Goal: Information Seeking & Learning: Check status

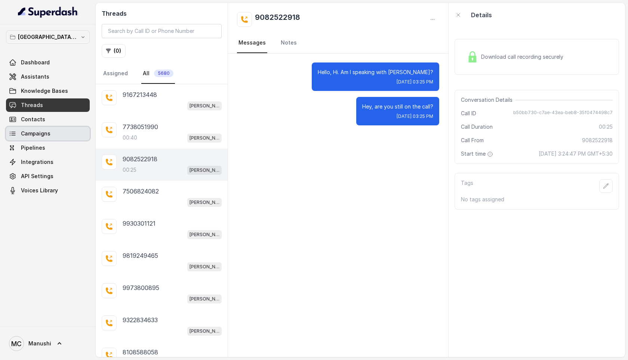
click at [28, 135] on span "Campaigns" at bounding box center [36, 133] width 30 height 7
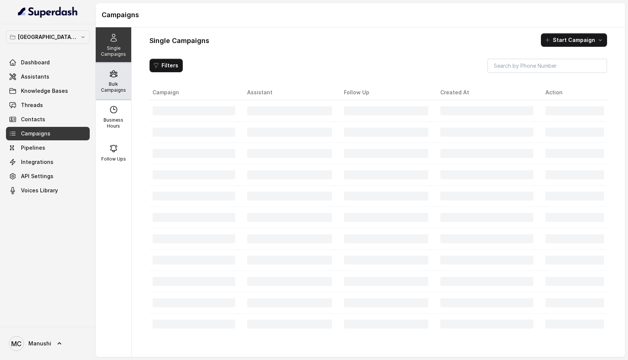
click at [100, 86] on p "Bulk Campaigns" at bounding box center [114, 87] width 30 height 12
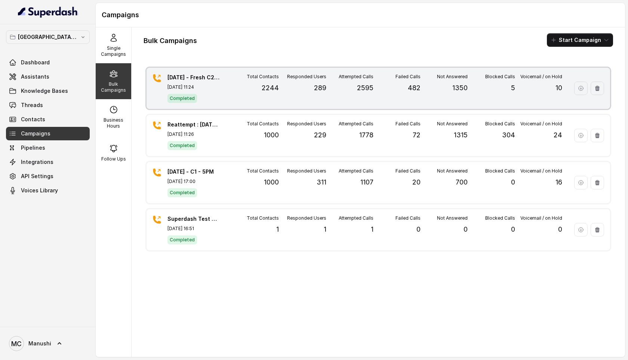
click at [506, 91] on div "Blocked Calls 5" at bounding box center [491, 88] width 47 height 29
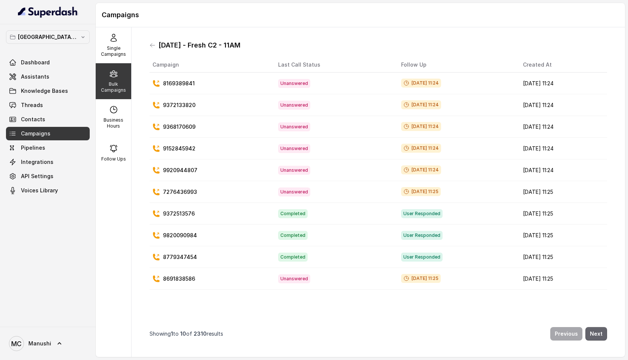
click at [596, 333] on button "Next" at bounding box center [596, 333] width 22 height 13
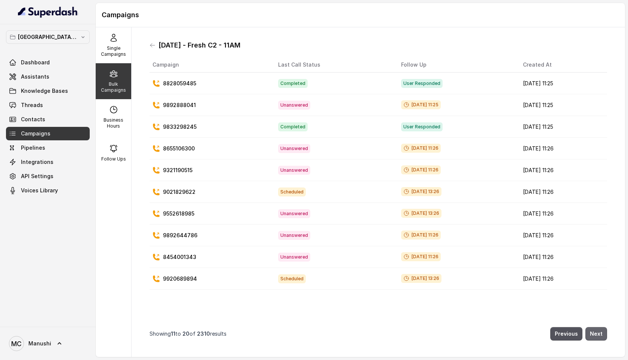
click at [596, 333] on button "Next" at bounding box center [596, 333] width 22 height 13
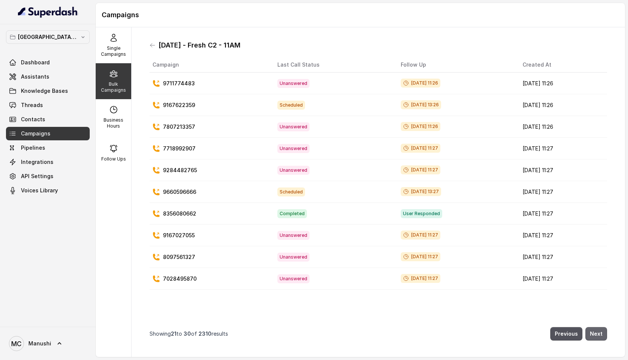
click at [596, 333] on button "Next" at bounding box center [596, 333] width 22 height 13
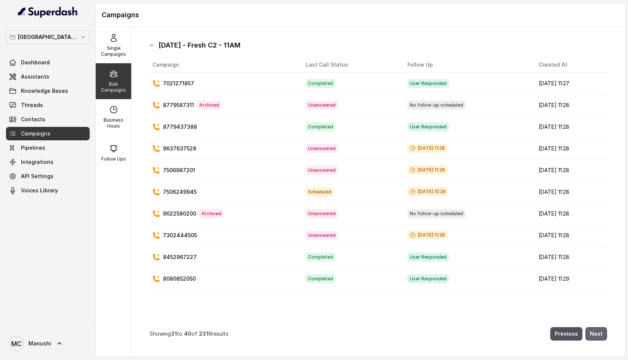
click at [596, 333] on button "Next" at bounding box center [596, 333] width 22 height 13
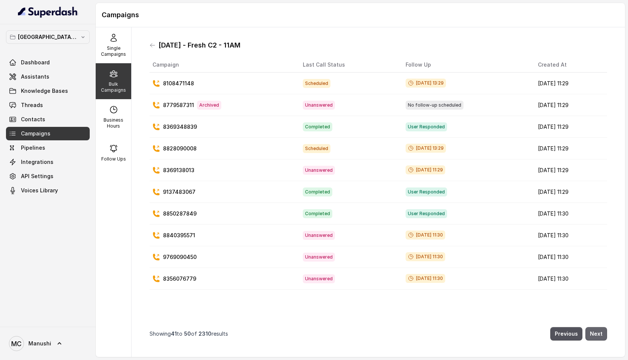
click at [596, 333] on button "Next" at bounding box center [596, 333] width 22 height 13
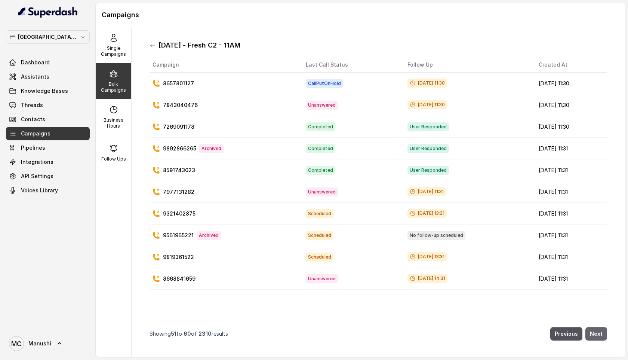
click at [596, 333] on button "Next" at bounding box center [596, 333] width 22 height 13
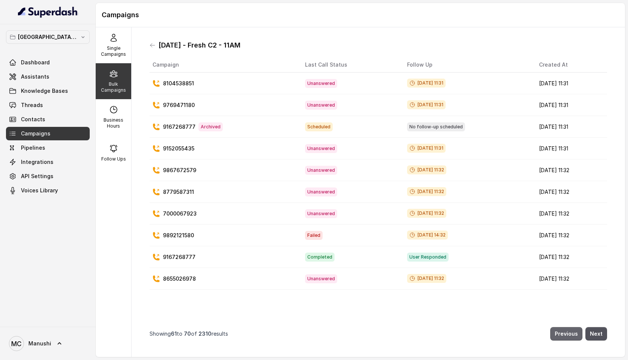
click at [572, 332] on button "Previous" at bounding box center [566, 333] width 32 height 13
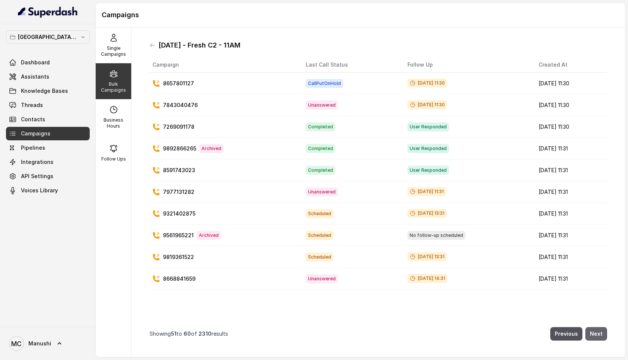
click at [601, 334] on button "Next" at bounding box center [596, 333] width 22 height 13
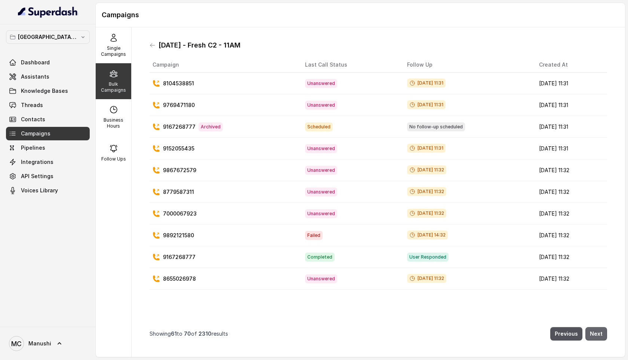
click at [601, 334] on button "Next" at bounding box center [596, 333] width 22 height 13
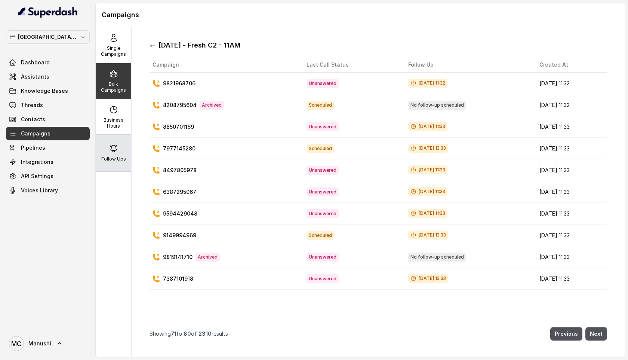
click at [116, 146] on icon at bounding box center [113, 148] width 9 height 9
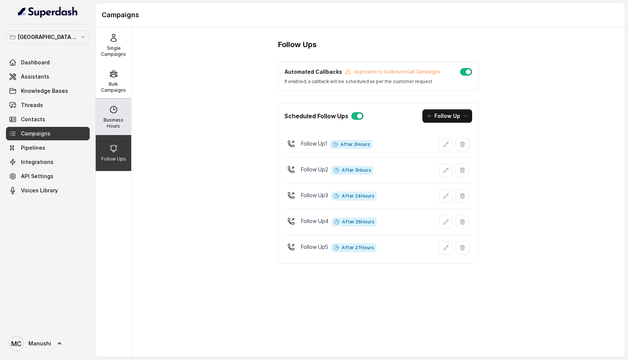
click at [114, 112] on icon at bounding box center [113, 109] width 9 height 9
select select "[GEOGRAPHIC_DATA]/[GEOGRAPHIC_DATA]"
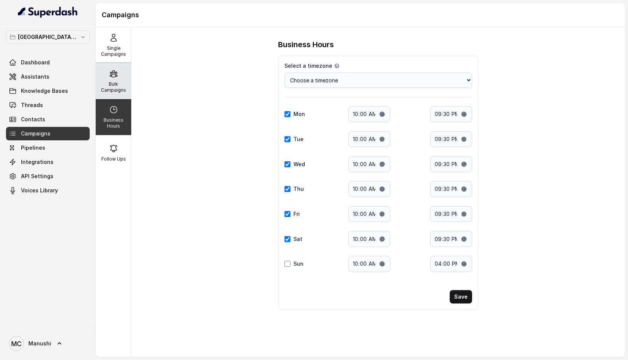
click at [108, 80] on div "Bulk Campaigns" at bounding box center [114, 81] width 36 height 36
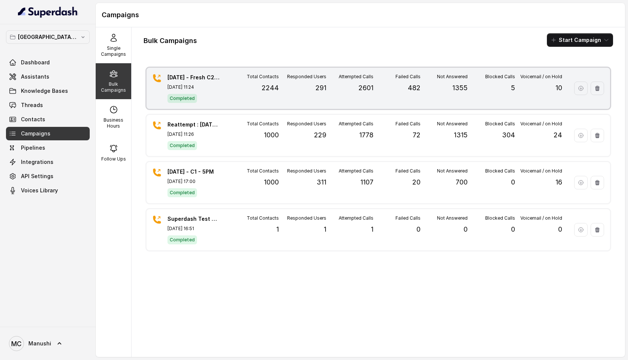
click at [525, 81] on div "Voicemail / on Hold 10" at bounding box center [538, 88] width 47 height 29
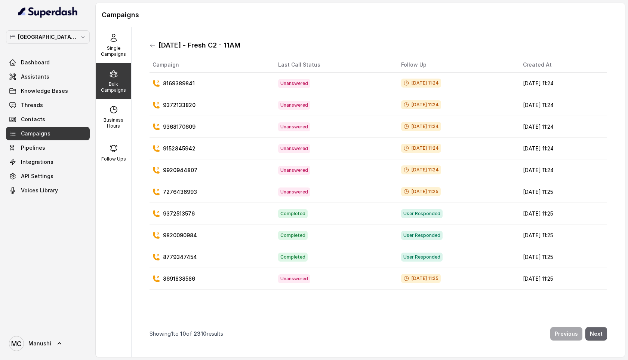
click at [598, 334] on button "Next" at bounding box center [596, 333] width 22 height 13
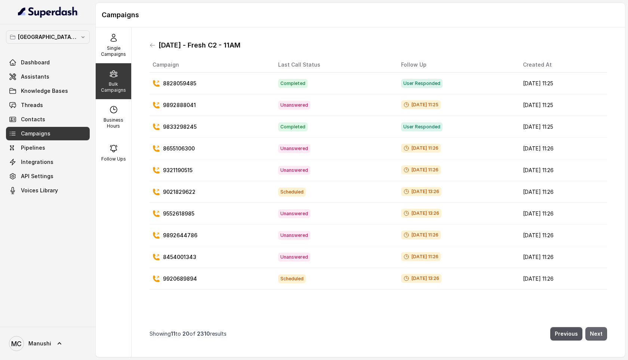
click at [598, 334] on button "Next" at bounding box center [596, 333] width 22 height 13
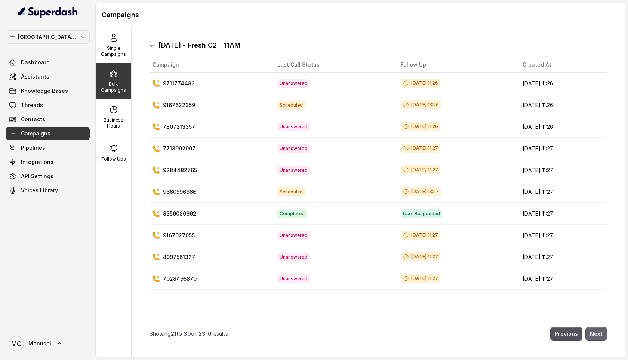
click at [598, 334] on button "Next" at bounding box center [596, 333] width 22 height 13
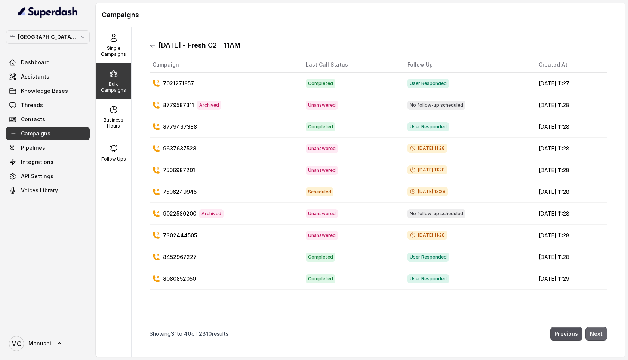
click at [598, 334] on button "Next" at bounding box center [596, 333] width 22 height 13
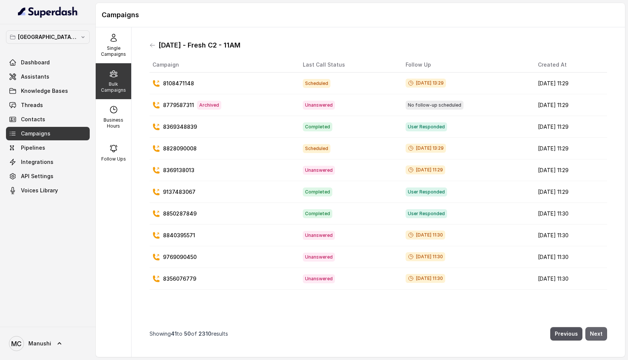
click at [598, 334] on button "Next" at bounding box center [596, 333] width 22 height 13
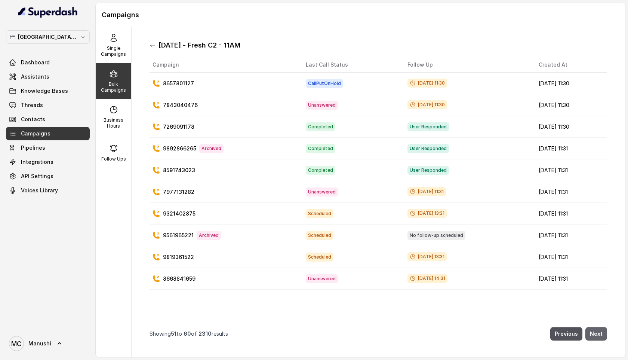
click at [598, 334] on button "Next" at bounding box center [596, 333] width 22 height 13
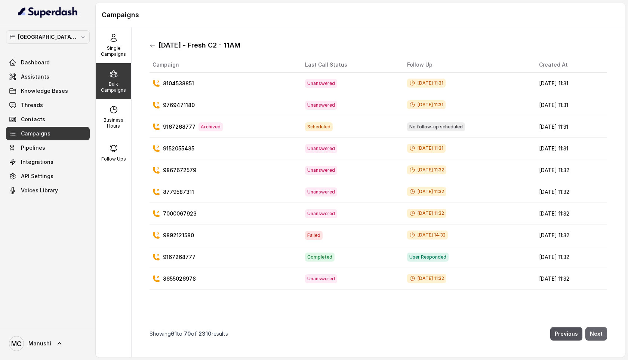
click at [598, 334] on button "Next" at bounding box center [596, 333] width 22 height 13
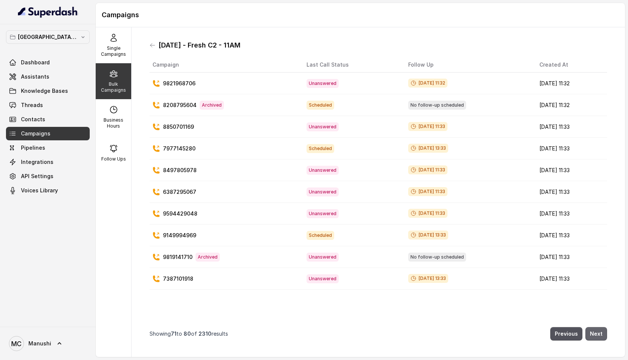
click at [595, 333] on button "Next" at bounding box center [596, 333] width 22 height 13
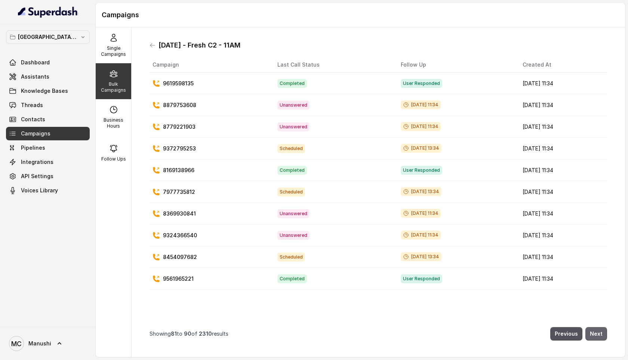
click at [595, 333] on button "Next" at bounding box center [596, 333] width 22 height 13
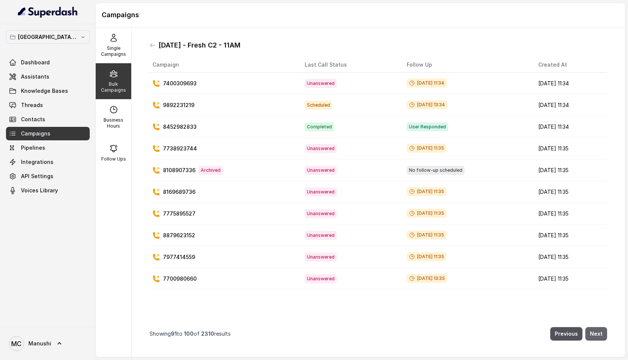
click at [595, 333] on button "Next" at bounding box center [596, 333] width 22 height 13
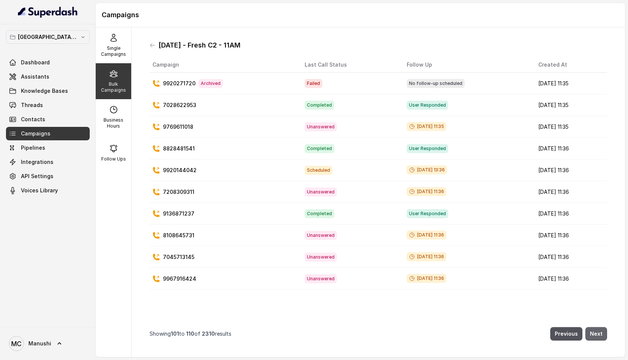
click at [600, 333] on button "Next" at bounding box center [596, 333] width 22 height 13
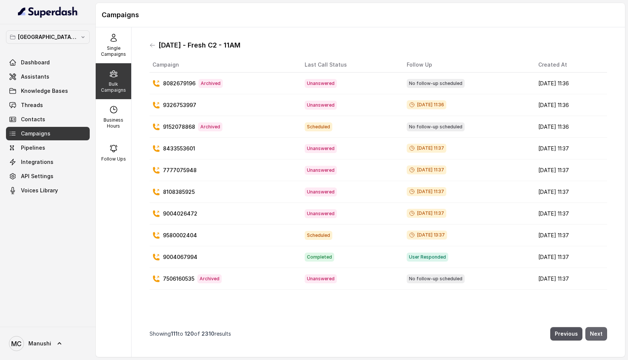
click at [600, 333] on button "Next" at bounding box center [596, 333] width 22 height 13
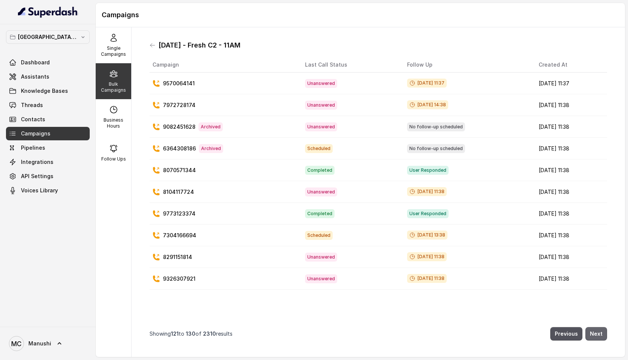
click at [600, 333] on button "Next" at bounding box center [596, 333] width 22 height 13
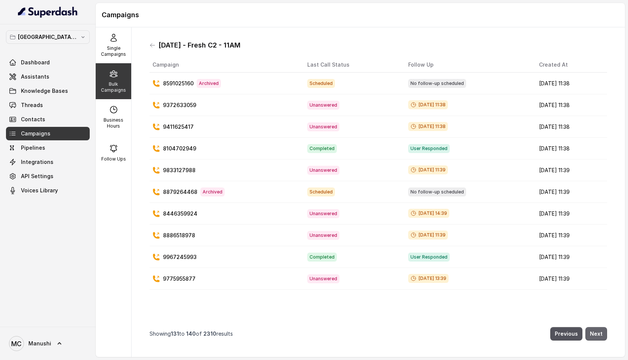
click at [600, 333] on button "Next" at bounding box center [596, 333] width 22 height 13
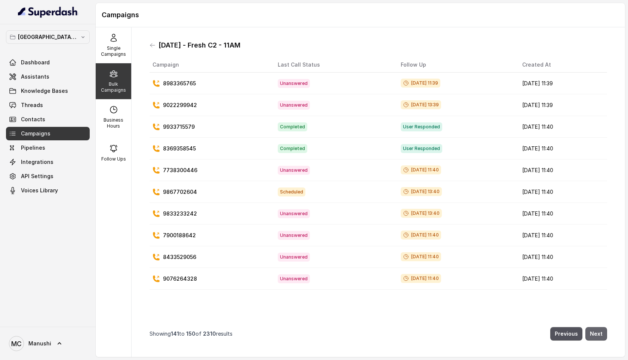
click at [600, 333] on button "Next" at bounding box center [596, 333] width 22 height 13
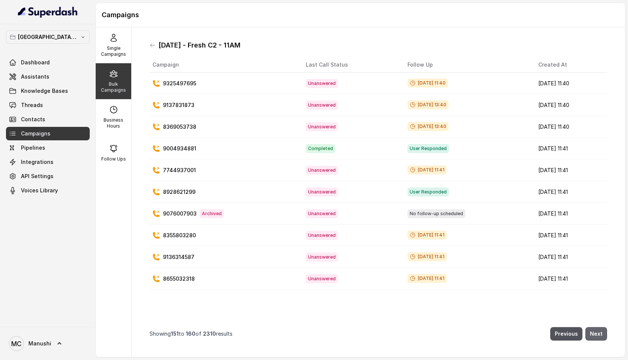
click at [600, 333] on button "Next" at bounding box center [596, 333] width 22 height 13
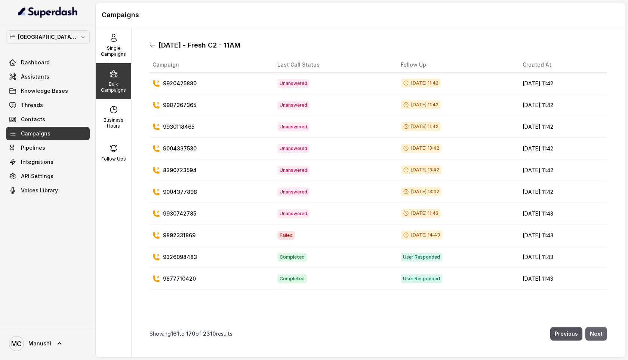
click at [600, 333] on button "Next" at bounding box center [596, 333] width 22 height 13
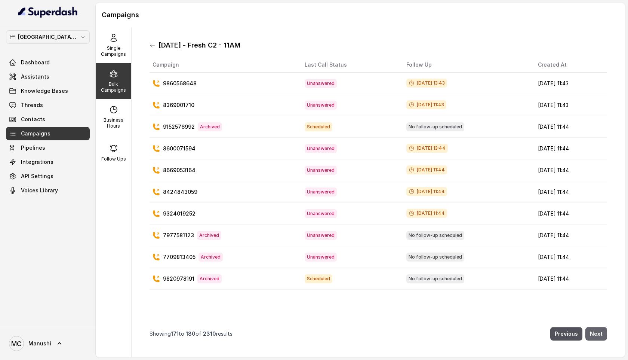
click at [600, 333] on button "Next" at bounding box center [596, 333] width 22 height 13
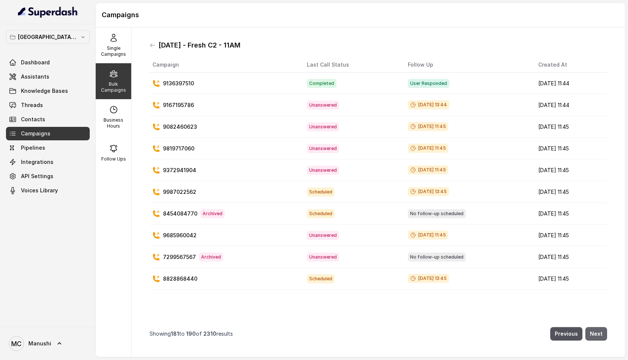
click at [600, 333] on button "Next" at bounding box center [596, 333] width 22 height 13
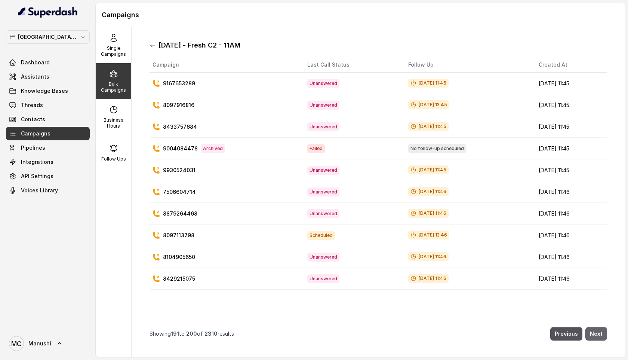
click at [600, 333] on button "Next" at bounding box center [596, 333] width 22 height 13
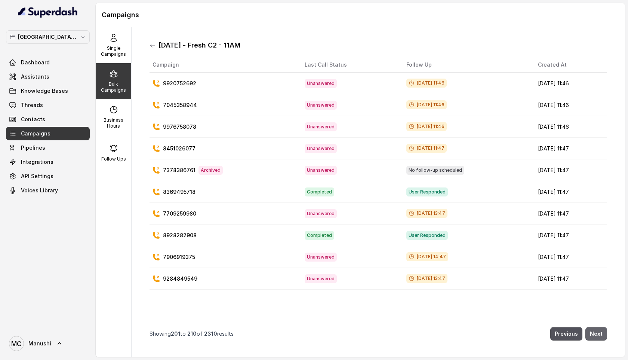
click at [600, 333] on button "Next" at bounding box center [596, 333] width 22 height 13
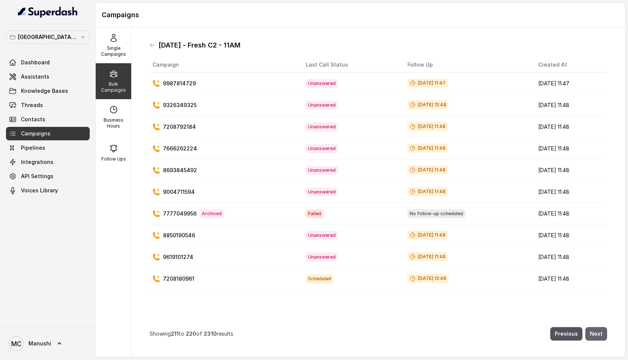
click at [600, 333] on button "Next" at bounding box center [596, 333] width 22 height 13
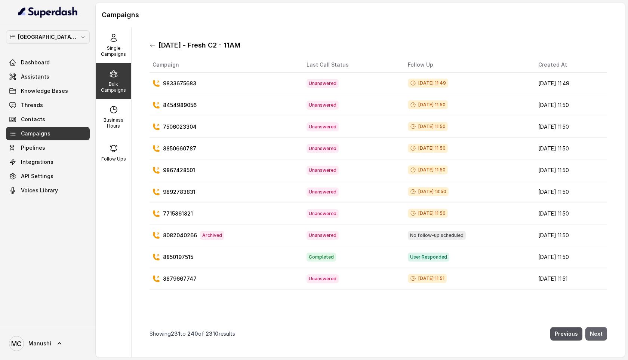
click at [600, 333] on button "Next" at bounding box center [596, 333] width 22 height 13
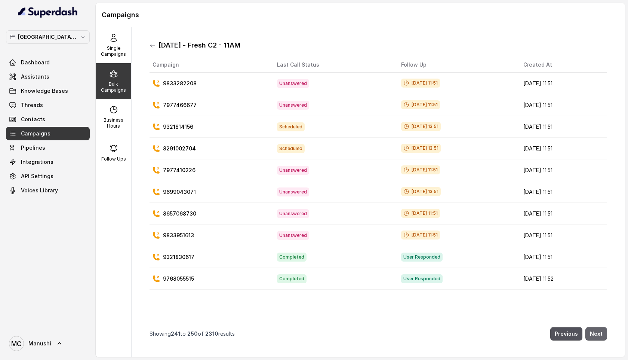
click at [600, 333] on button "Next" at bounding box center [596, 333] width 22 height 13
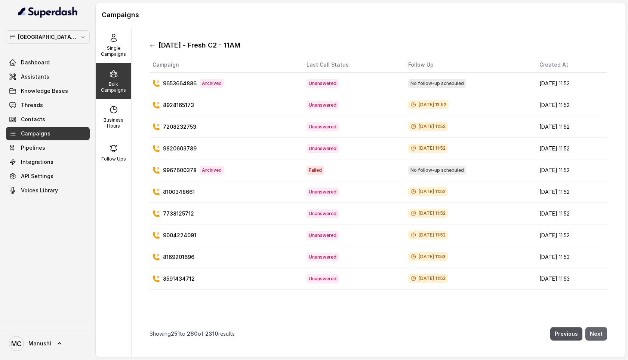
click at [600, 333] on button "Next" at bounding box center [596, 333] width 22 height 13
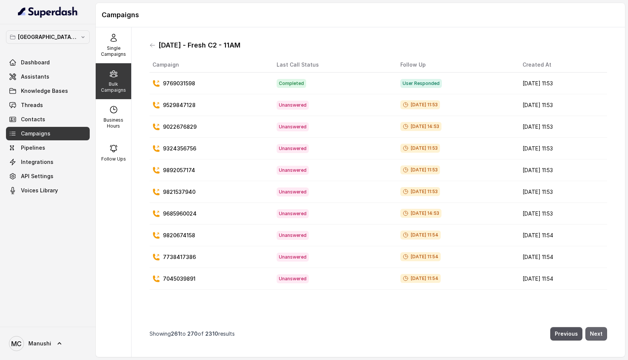
click at [600, 333] on button "Next" at bounding box center [596, 333] width 22 height 13
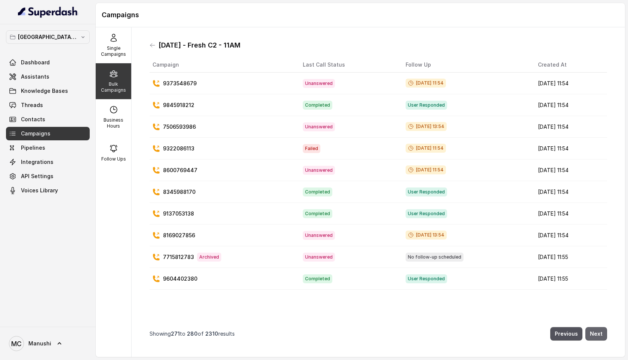
click at [600, 333] on button "Next" at bounding box center [596, 333] width 22 height 13
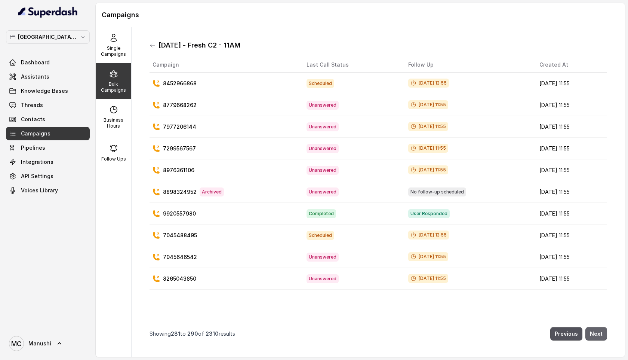
click at [600, 333] on button "Next" at bounding box center [596, 333] width 22 height 13
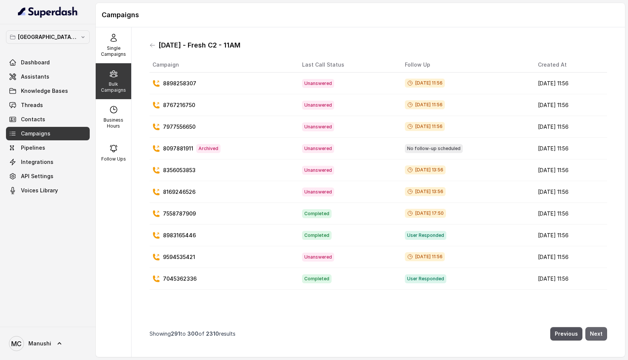
click at [600, 333] on button "Next" at bounding box center [596, 333] width 22 height 13
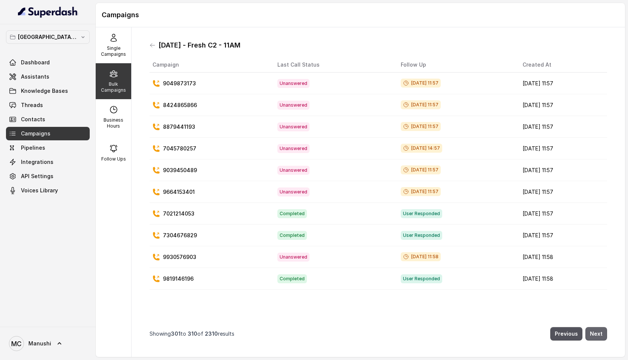
click at [600, 333] on button "Next" at bounding box center [596, 333] width 22 height 13
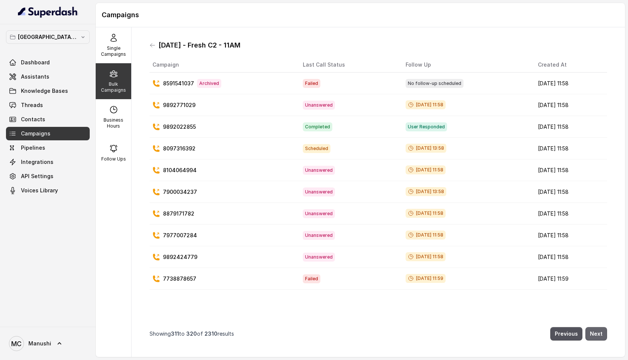
click at [600, 333] on button "Next" at bounding box center [596, 333] width 22 height 13
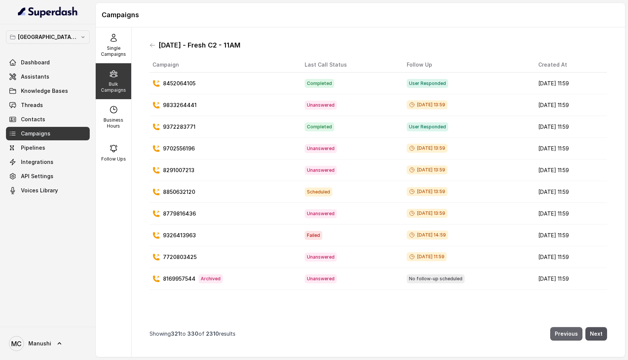
click at [576, 328] on button "Previous" at bounding box center [566, 333] width 32 height 13
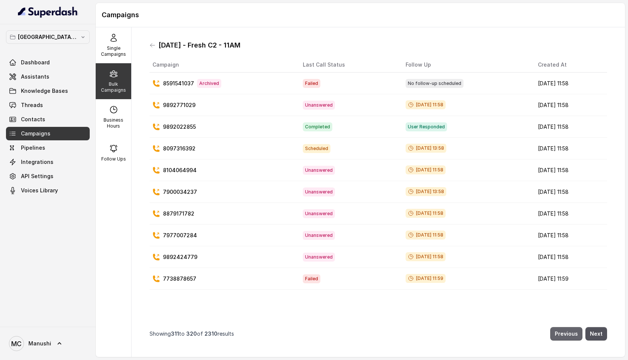
click at [571, 331] on button "Previous" at bounding box center [566, 333] width 32 height 13
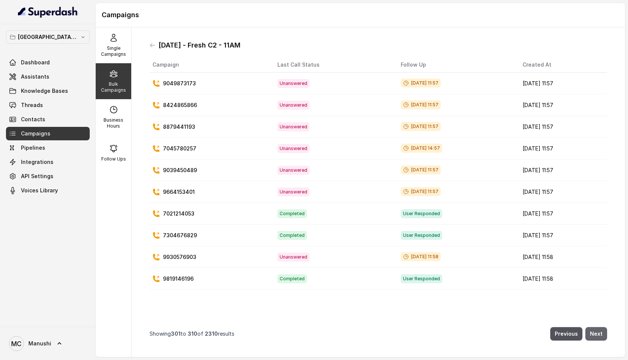
click at [595, 329] on button "Next" at bounding box center [596, 333] width 22 height 13
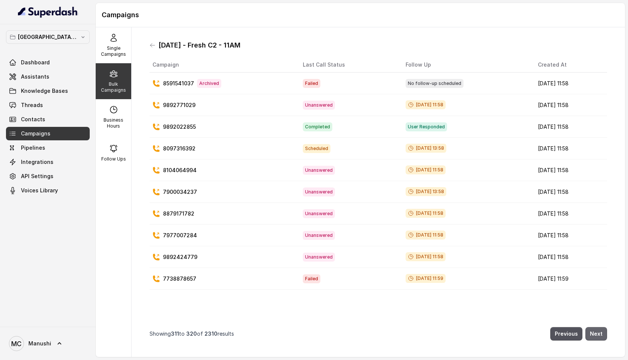
click at [595, 329] on button "Next" at bounding box center [596, 333] width 22 height 13
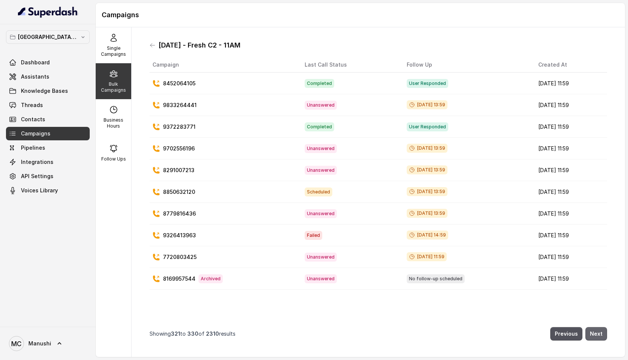
click at [595, 329] on button "Next" at bounding box center [596, 333] width 22 height 13
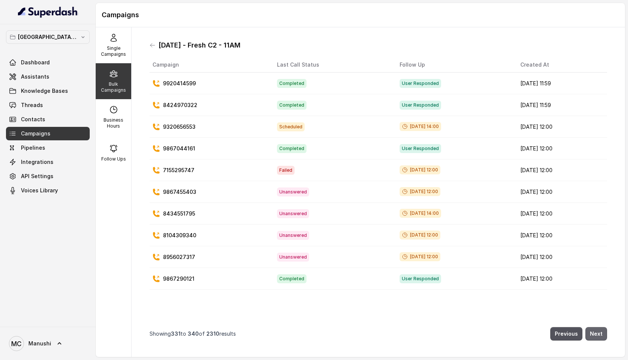
click at [595, 329] on button "Next" at bounding box center [596, 333] width 22 height 13
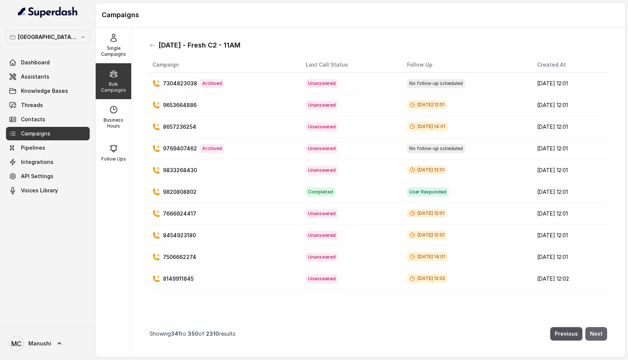
click at [595, 329] on button "Next" at bounding box center [596, 333] width 22 height 13
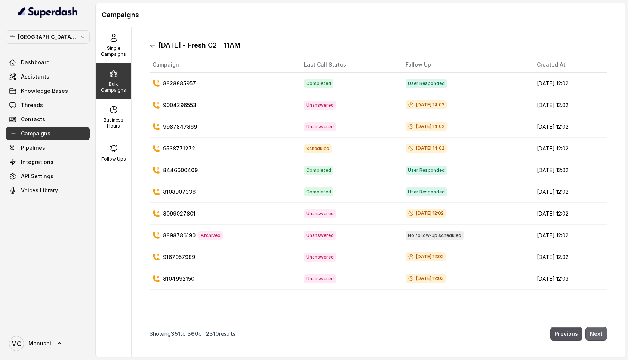
click at [595, 329] on button "Next" at bounding box center [596, 333] width 22 height 13
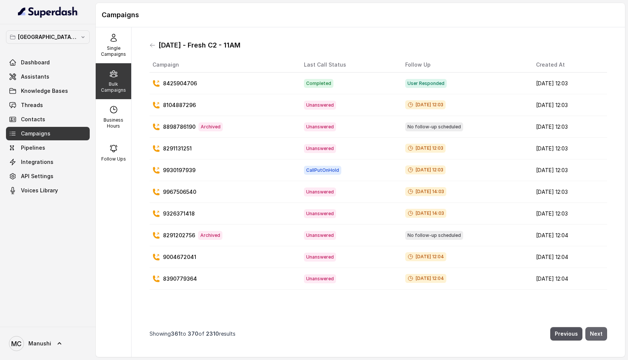
click at [595, 329] on button "Next" at bounding box center [596, 333] width 22 height 13
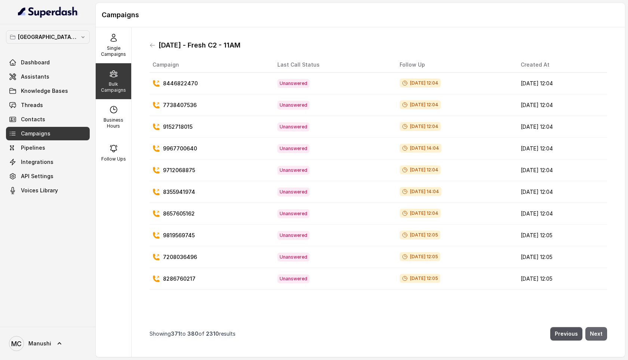
click at [595, 329] on button "Next" at bounding box center [596, 333] width 22 height 13
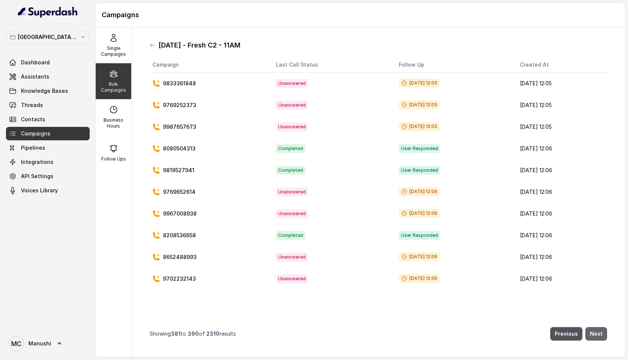
click at [595, 329] on button "Next" at bounding box center [596, 333] width 22 height 13
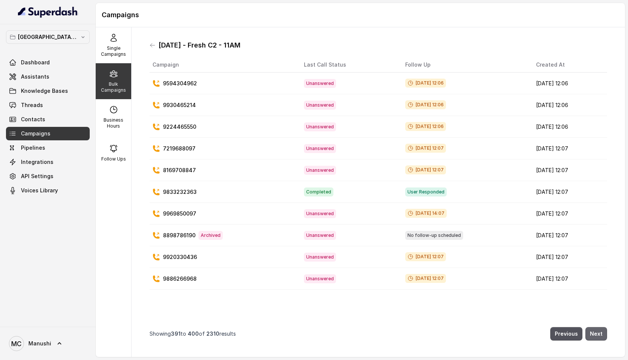
click at [595, 329] on button "Next" at bounding box center [596, 333] width 22 height 13
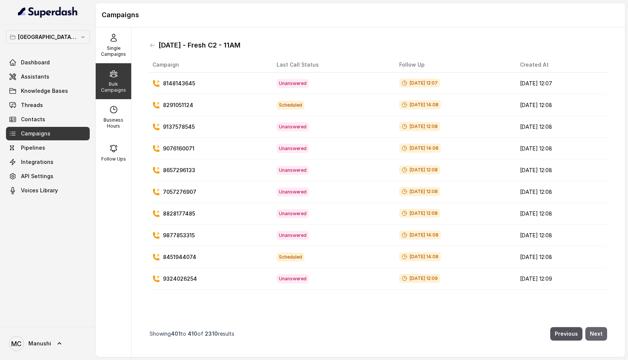
click at [595, 329] on button "Next" at bounding box center [596, 333] width 22 height 13
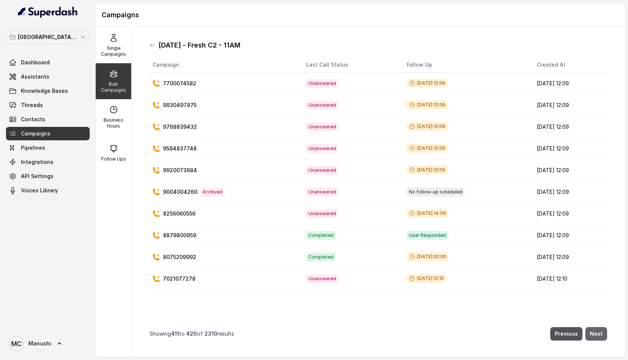
click at [595, 329] on button "Next" at bounding box center [596, 333] width 22 height 13
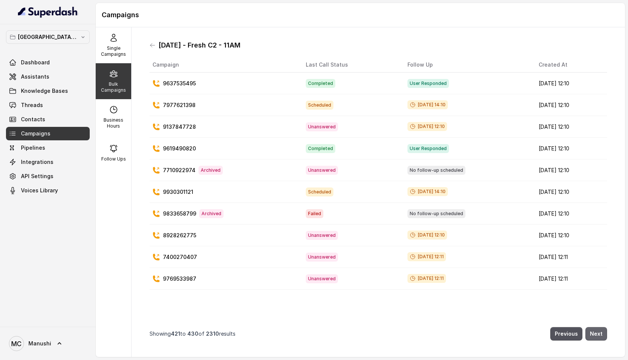
click at [595, 329] on button "Next" at bounding box center [596, 333] width 22 height 13
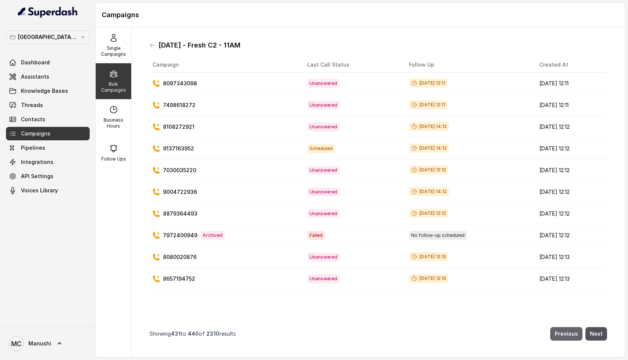
click at [572, 331] on button "Previous" at bounding box center [566, 333] width 32 height 13
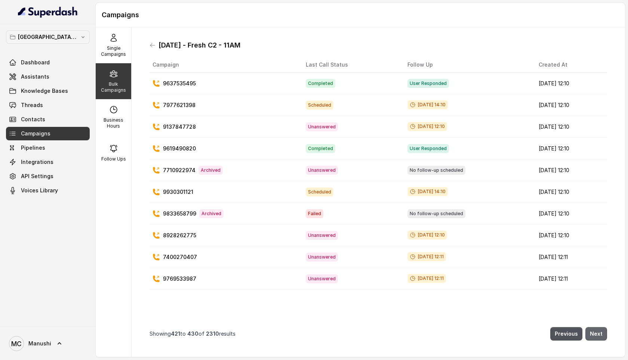
click at [596, 331] on button "Next" at bounding box center [596, 333] width 22 height 13
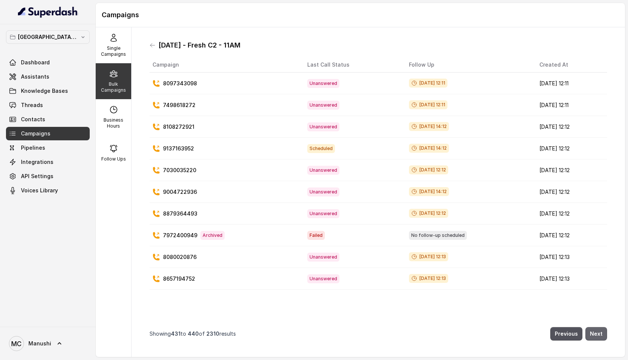
click at [596, 331] on button "Next" at bounding box center [596, 333] width 22 height 13
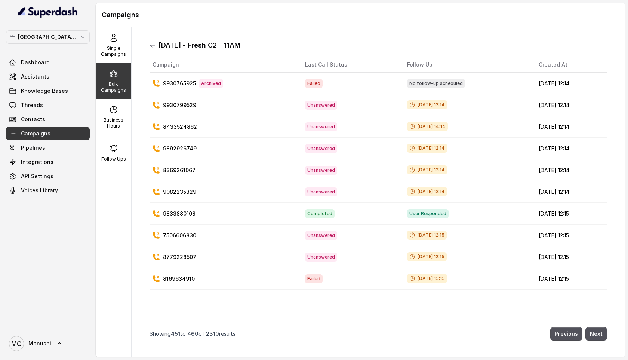
click at [320, 68] on th "Last Call Status" at bounding box center [350, 64] width 102 height 15
click at [600, 334] on button "Next" at bounding box center [596, 333] width 22 height 13
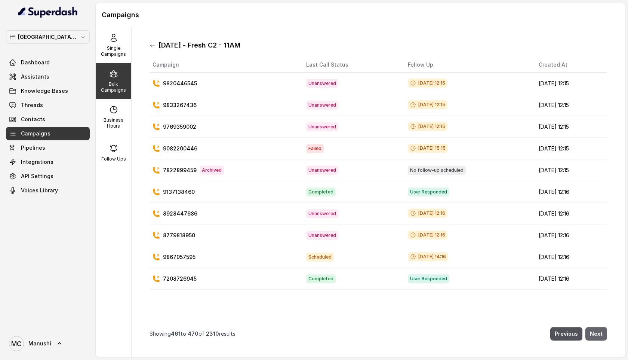
click at [600, 334] on button "Next" at bounding box center [596, 333] width 22 height 13
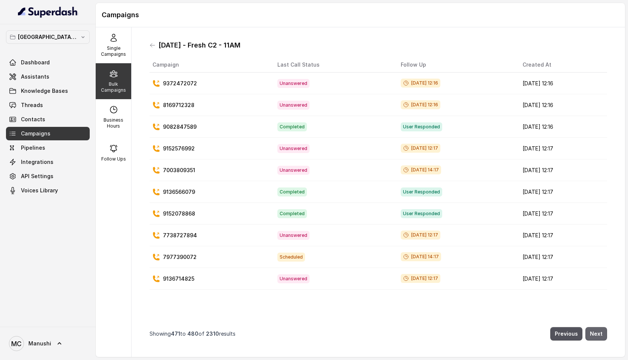
click at [600, 334] on button "Next" at bounding box center [596, 333] width 22 height 13
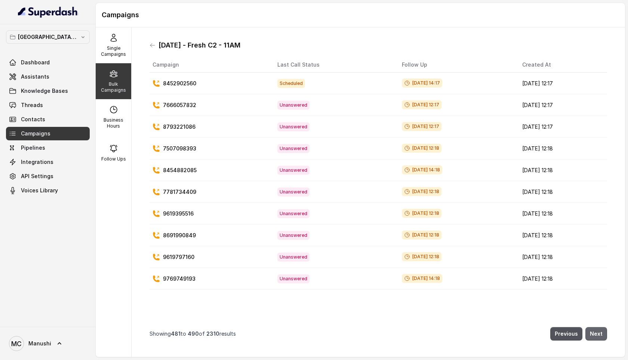
click at [600, 334] on button "Next" at bounding box center [596, 333] width 22 height 13
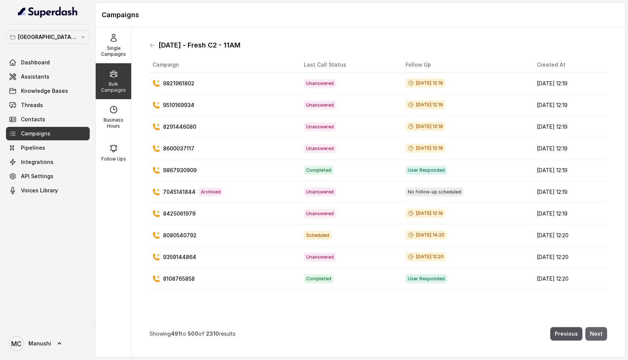
click at [600, 334] on button "Next" at bounding box center [596, 333] width 22 height 13
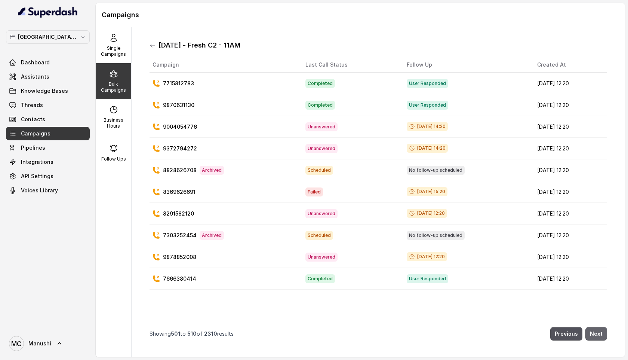
click at [600, 334] on button "Next" at bounding box center [596, 333] width 22 height 13
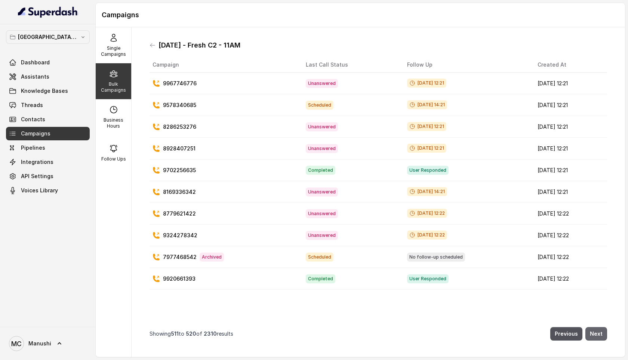
click at [600, 334] on button "Next" at bounding box center [596, 333] width 22 height 13
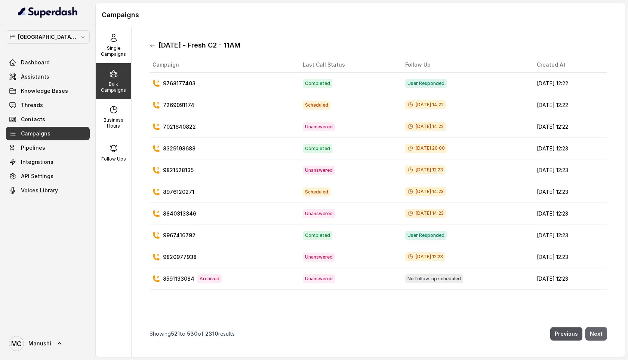
click at [600, 334] on button "Next" at bounding box center [596, 333] width 22 height 13
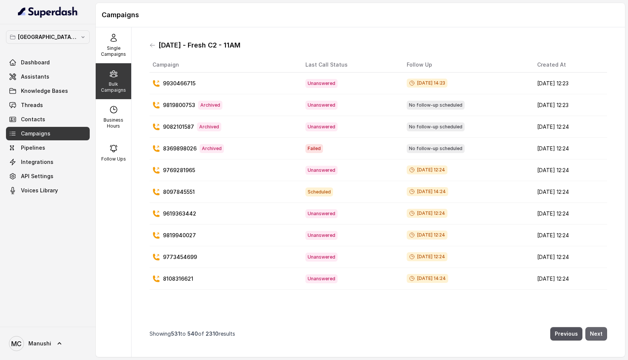
click at [600, 334] on button "Next" at bounding box center [596, 333] width 22 height 13
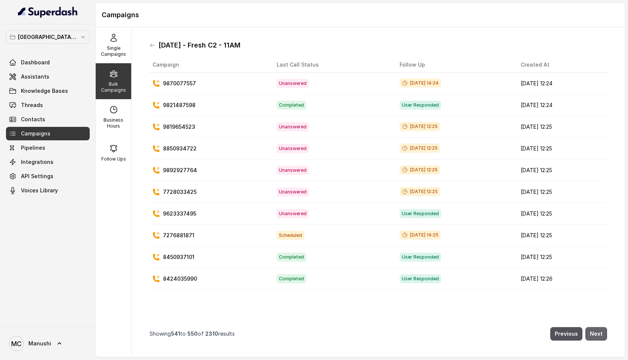
click at [600, 334] on button "Next" at bounding box center [596, 333] width 22 height 13
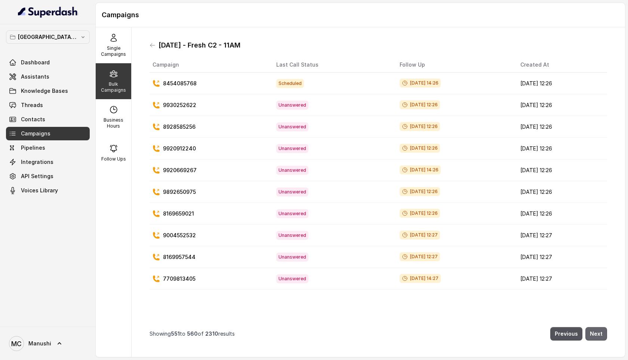
click at [600, 334] on button "Next" at bounding box center [596, 333] width 22 height 13
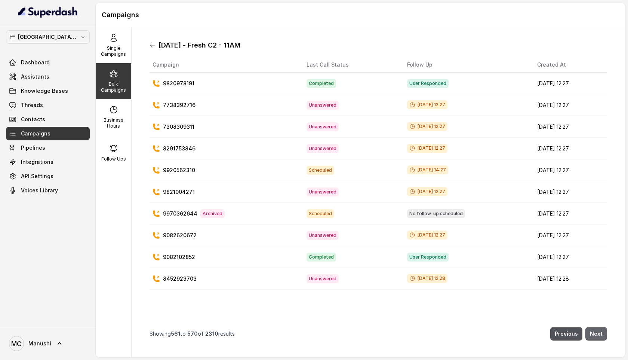
click at [600, 334] on button "Next" at bounding box center [596, 333] width 22 height 13
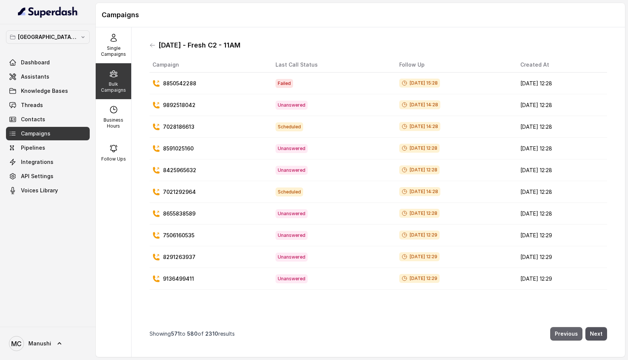
click at [570, 333] on button "Previous" at bounding box center [566, 333] width 32 height 13
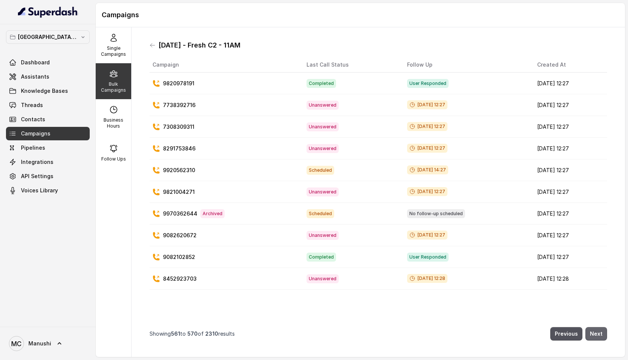
click at [598, 330] on button "Next" at bounding box center [596, 333] width 22 height 13
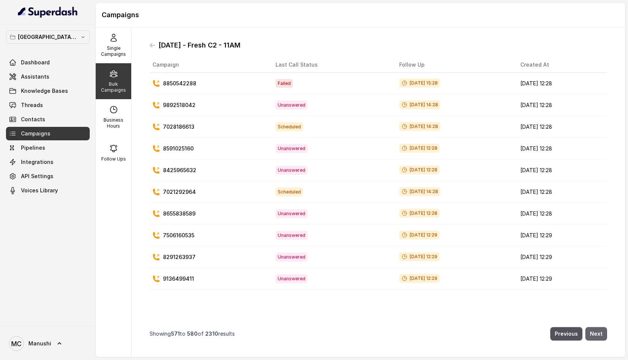
click at [598, 330] on button "Next" at bounding box center [596, 333] width 22 height 13
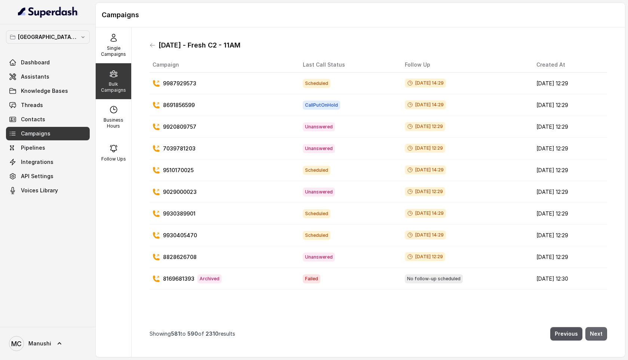
click at [598, 330] on button "Next" at bounding box center [596, 333] width 22 height 13
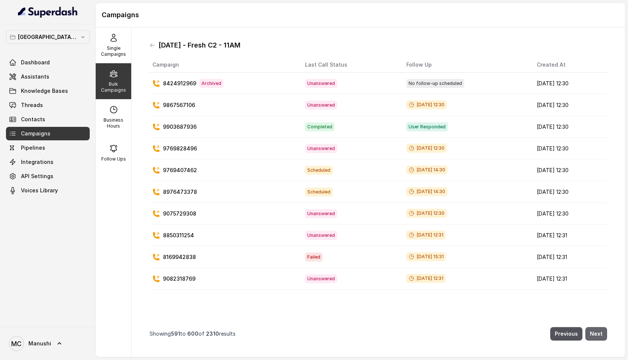
click at [598, 330] on button "Next" at bounding box center [596, 333] width 22 height 13
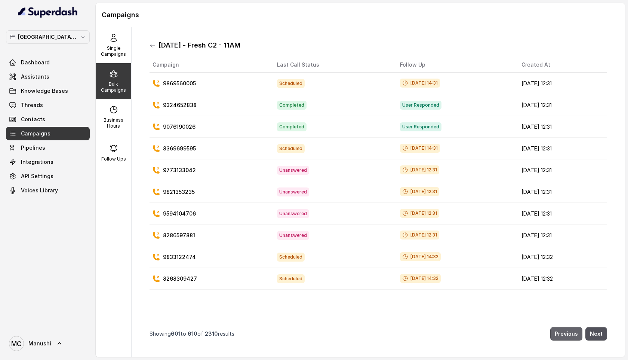
click at [560, 331] on button "Previous" at bounding box center [566, 333] width 32 height 13
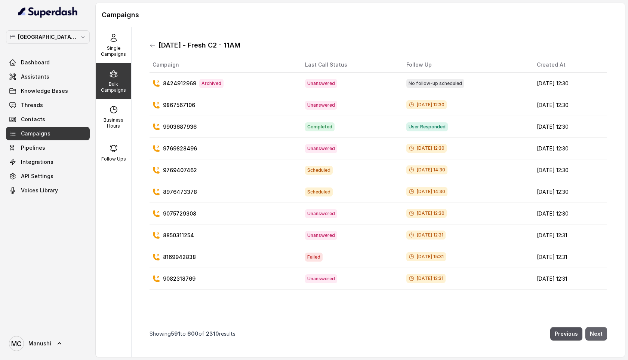
click at [601, 332] on button "Next" at bounding box center [596, 333] width 22 height 13
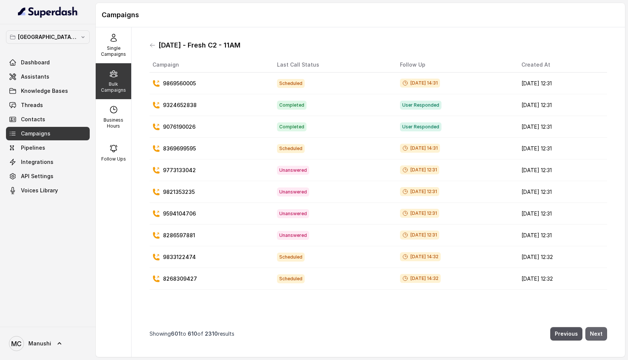
click at [601, 332] on button "Next" at bounding box center [596, 333] width 22 height 13
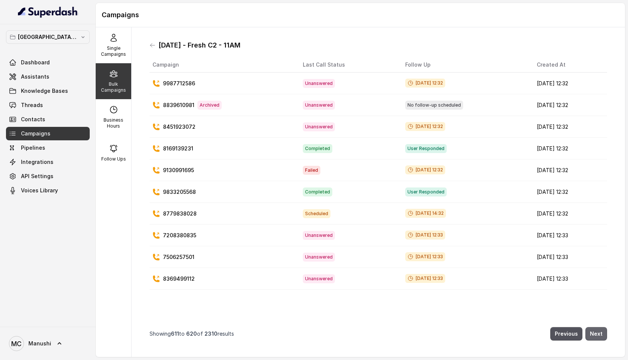
click at [601, 332] on button "Next" at bounding box center [596, 333] width 22 height 13
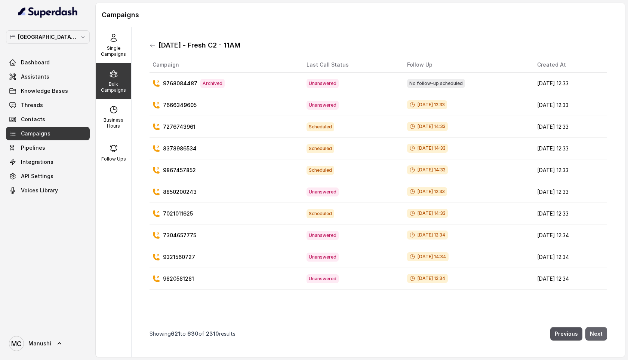
click at [601, 332] on button "Next" at bounding box center [596, 333] width 22 height 13
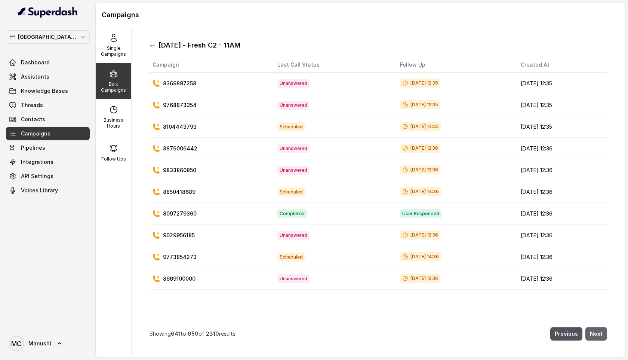
click at [601, 332] on button "Next" at bounding box center [596, 333] width 22 height 13
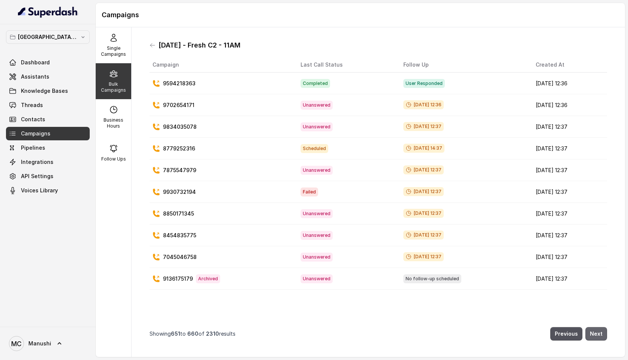
click at [601, 332] on button "Next" at bounding box center [596, 333] width 22 height 13
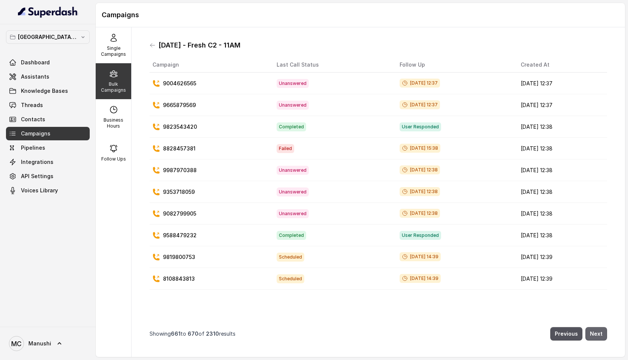
click at [598, 331] on button "Next" at bounding box center [596, 333] width 22 height 13
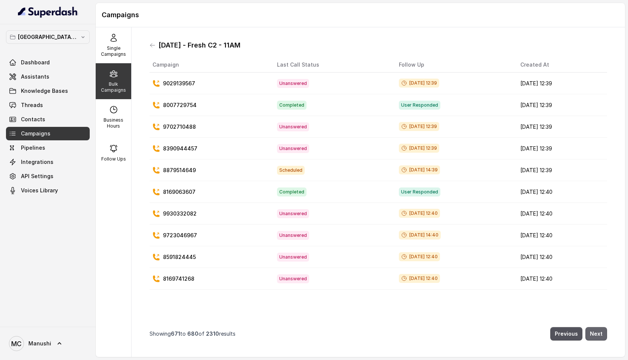
click at [598, 331] on button "Next" at bounding box center [596, 333] width 22 height 13
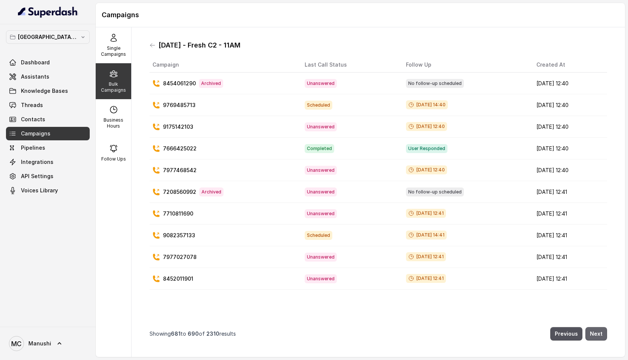
click at [598, 331] on button "Next" at bounding box center [596, 333] width 22 height 13
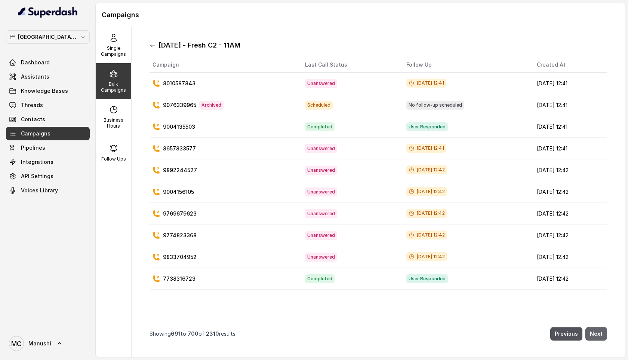
click at [598, 331] on button "Next" at bounding box center [596, 333] width 22 height 13
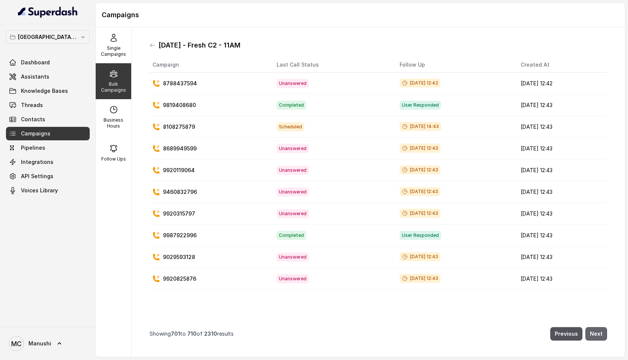
click at [598, 331] on button "Next" at bounding box center [596, 333] width 22 height 13
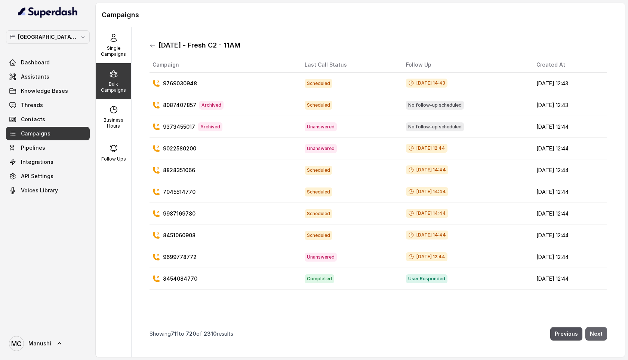
click at [598, 331] on button "Next" at bounding box center [596, 333] width 22 height 13
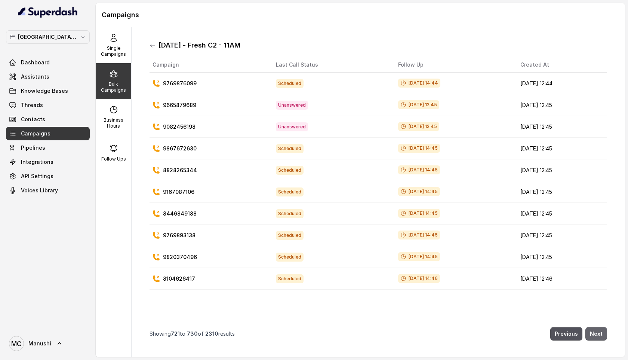
click at [598, 331] on button "Next" at bounding box center [596, 333] width 22 height 13
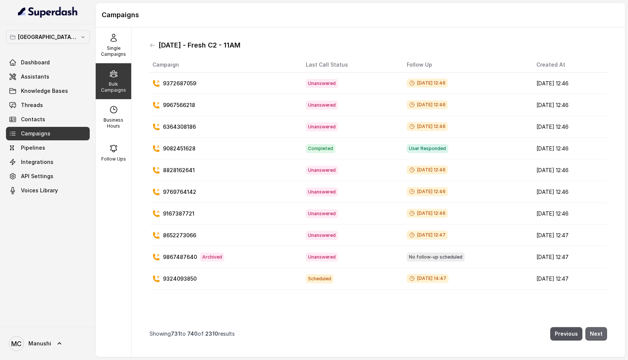
click at [598, 331] on button "Next" at bounding box center [596, 333] width 22 height 13
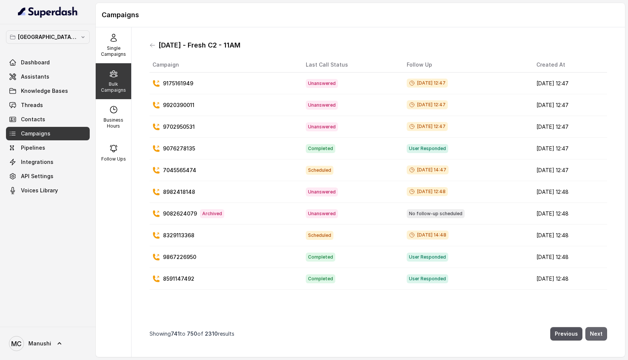
click at [598, 331] on button "Next" at bounding box center [596, 333] width 22 height 13
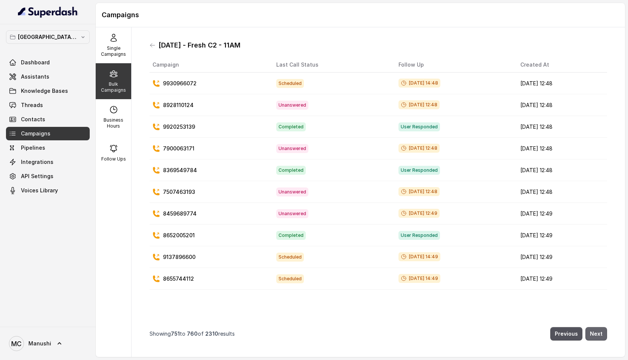
click at [598, 331] on button "Next" at bounding box center [596, 333] width 22 height 13
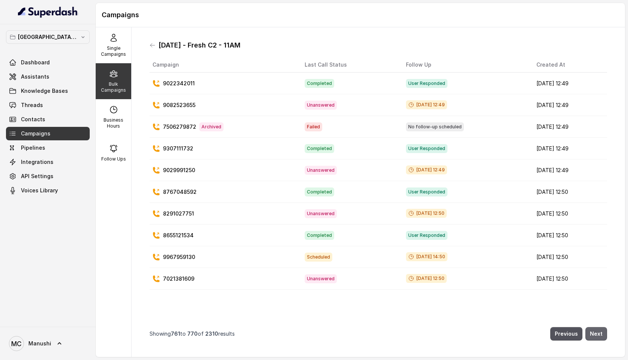
click at [598, 331] on button "Next" at bounding box center [596, 333] width 22 height 13
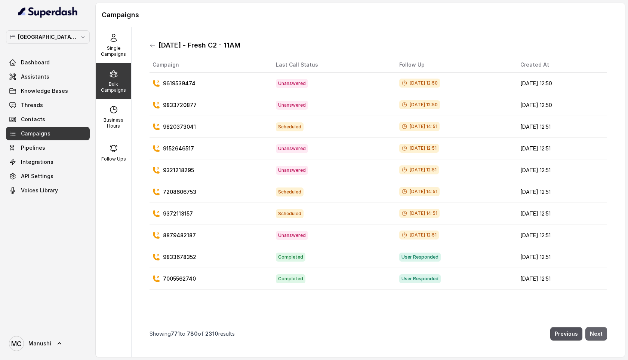
click at [598, 331] on button "Next" at bounding box center [596, 333] width 22 height 13
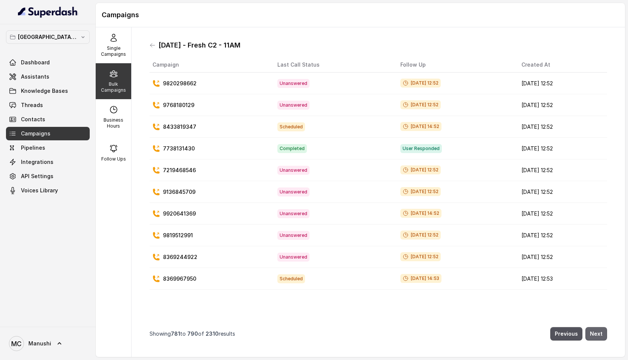
click at [598, 331] on button "Next" at bounding box center [596, 333] width 22 height 13
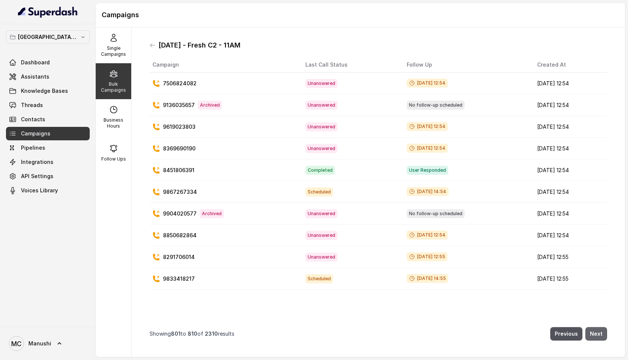
click at [598, 331] on button "Next" at bounding box center [596, 333] width 22 height 13
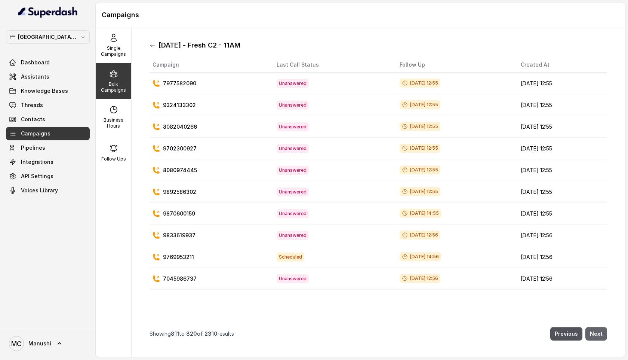
click at [598, 331] on button "Next" at bounding box center [596, 333] width 22 height 13
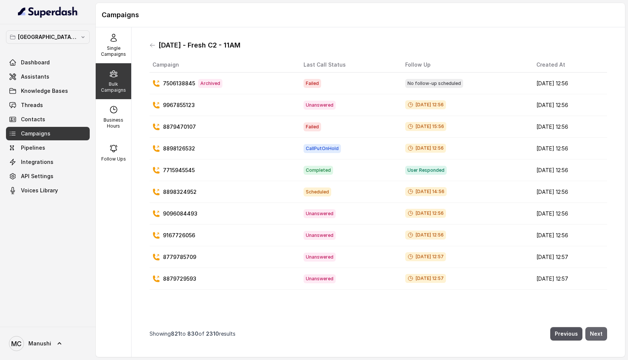
click at [598, 331] on button "Next" at bounding box center [596, 333] width 22 height 13
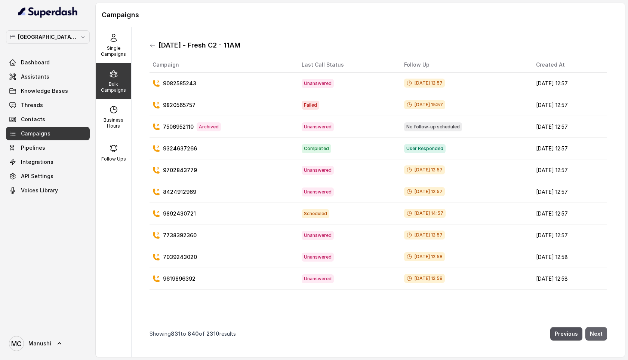
click at [598, 331] on button "Next" at bounding box center [596, 333] width 22 height 13
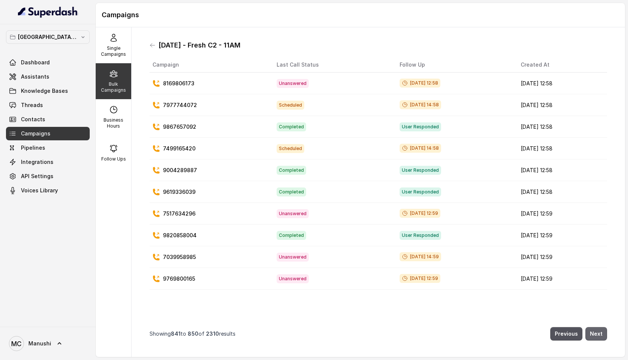
click at [598, 331] on button "Next" at bounding box center [596, 333] width 22 height 13
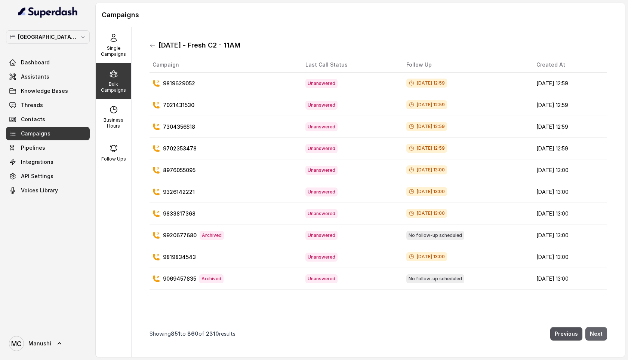
click at [598, 331] on button "Next" at bounding box center [596, 333] width 22 height 13
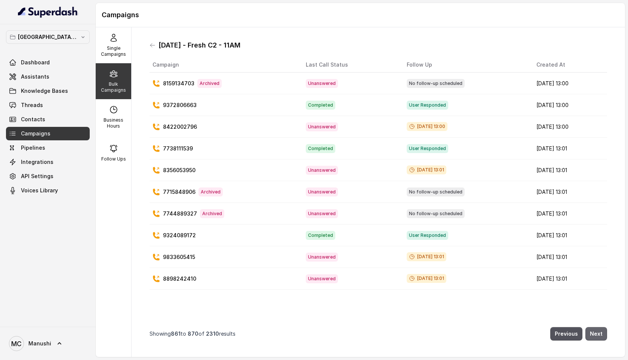
click at [598, 331] on button "Next" at bounding box center [596, 333] width 22 height 13
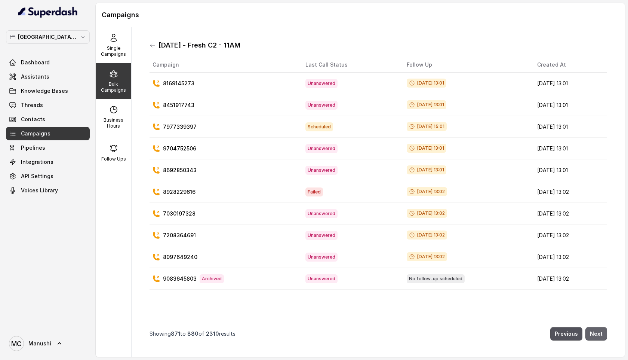
click at [598, 331] on button "Next" at bounding box center [596, 333] width 22 height 13
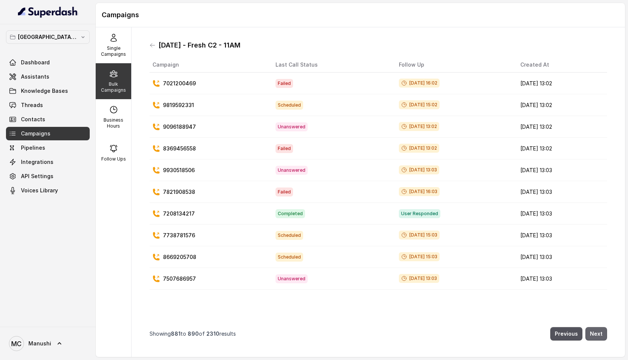
click at [598, 331] on button "Next" at bounding box center [596, 333] width 22 height 13
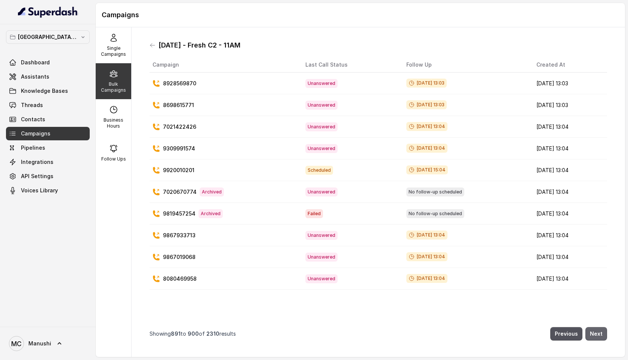
click at [598, 331] on button "Next" at bounding box center [596, 333] width 22 height 13
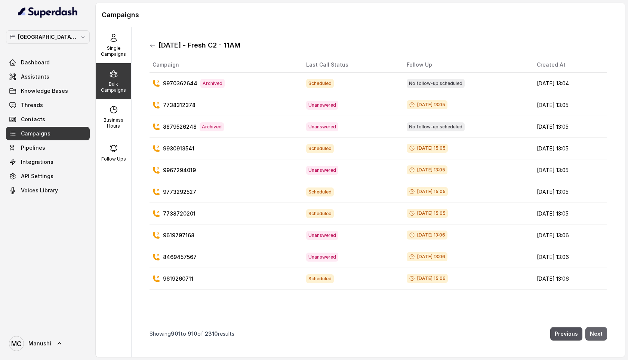
click at [598, 331] on button "Next" at bounding box center [596, 333] width 22 height 13
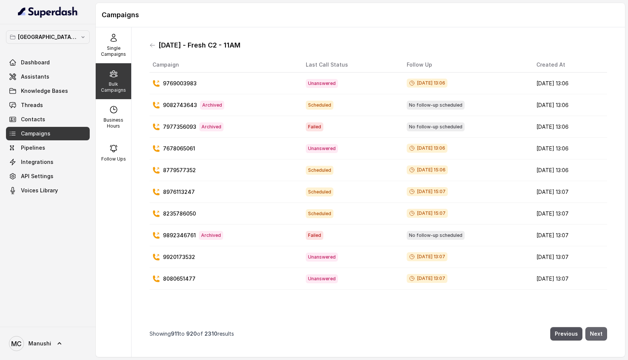
click at [598, 331] on button "Next" at bounding box center [596, 333] width 22 height 13
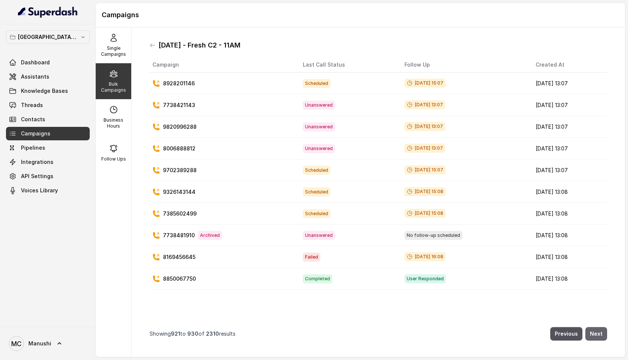
click at [598, 331] on button "Next" at bounding box center [596, 333] width 22 height 13
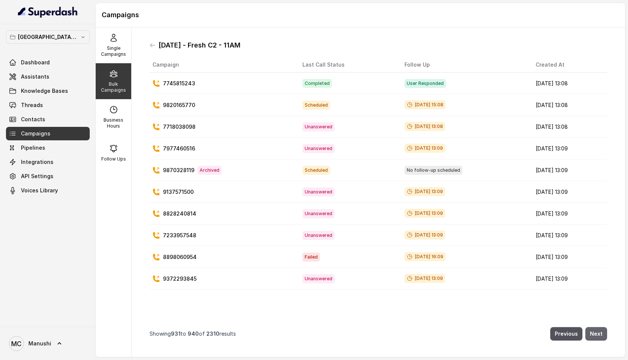
click at [598, 331] on button "Next" at bounding box center [596, 333] width 22 height 13
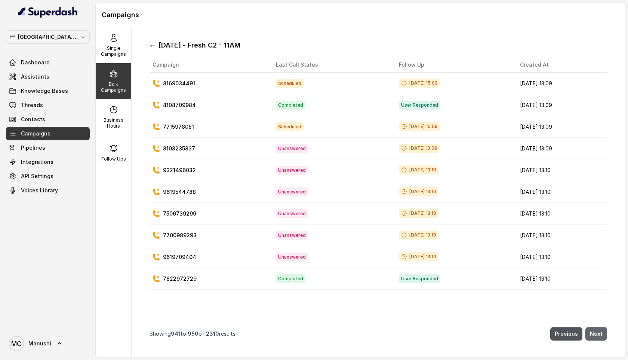
click at [598, 331] on button "Next" at bounding box center [596, 333] width 22 height 13
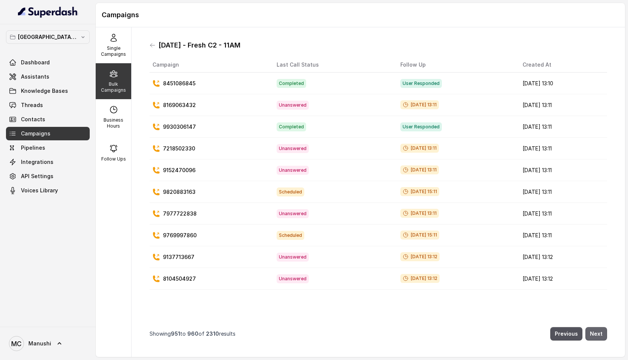
click at [598, 331] on button "Next" at bounding box center [596, 333] width 22 height 13
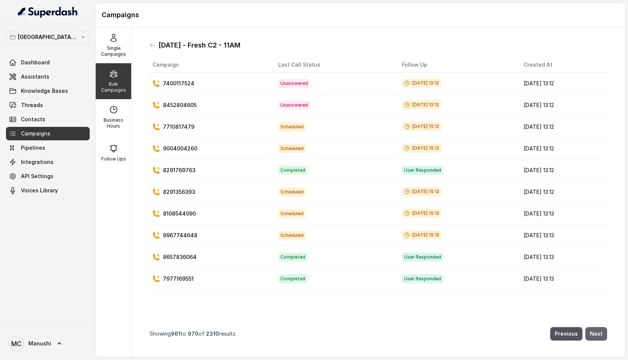
click at [598, 331] on button "Next" at bounding box center [596, 333] width 22 height 13
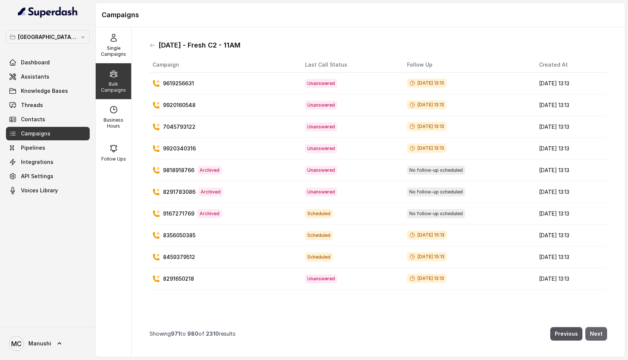
click at [598, 331] on button "Next" at bounding box center [596, 333] width 22 height 13
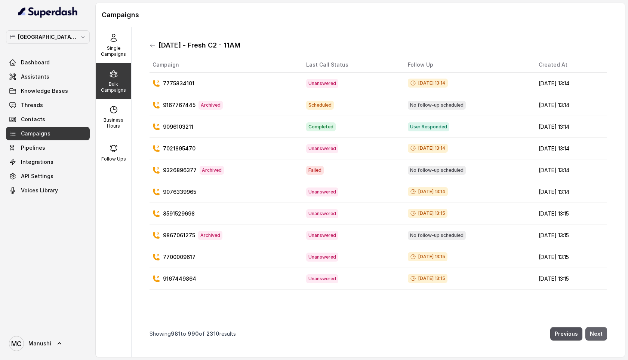
click at [598, 331] on button "Next" at bounding box center [596, 333] width 22 height 13
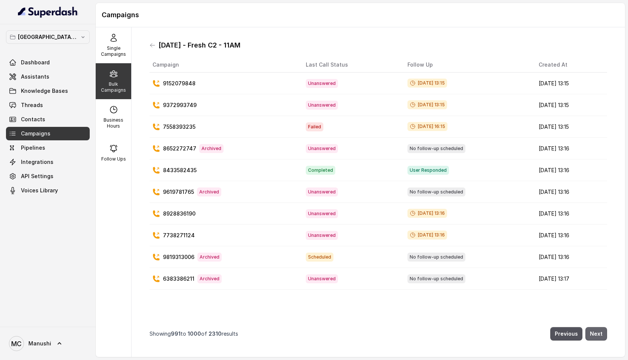
click at [598, 331] on button "Next" at bounding box center [596, 333] width 22 height 13
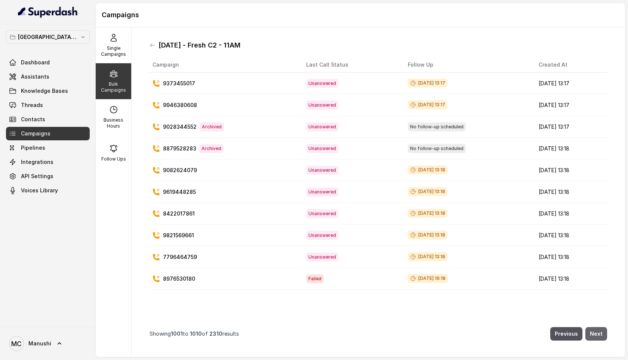
click at [598, 331] on button "Next" at bounding box center [596, 333] width 22 height 13
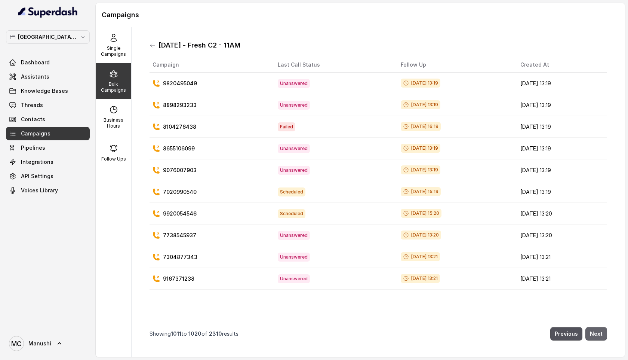
click at [598, 331] on button "Next" at bounding box center [596, 333] width 22 height 13
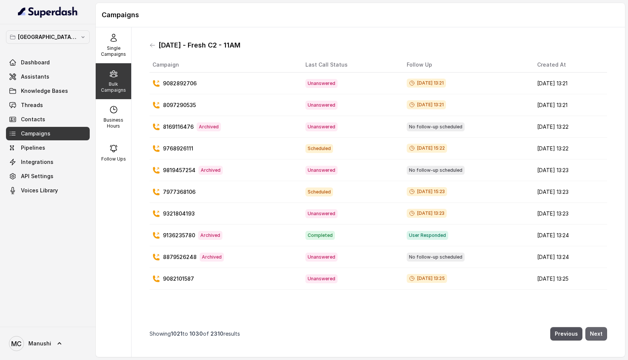
click at [598, 331] on button "Next" at bounding box center [596, 333] width 22 height 13
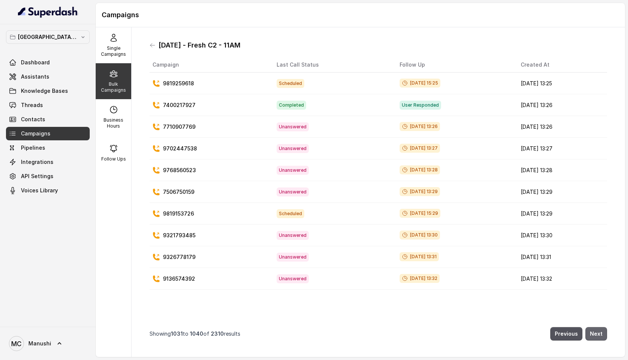
click at [598, 331] on button "Next" at bounding box center [596, 333] width 22 height 13
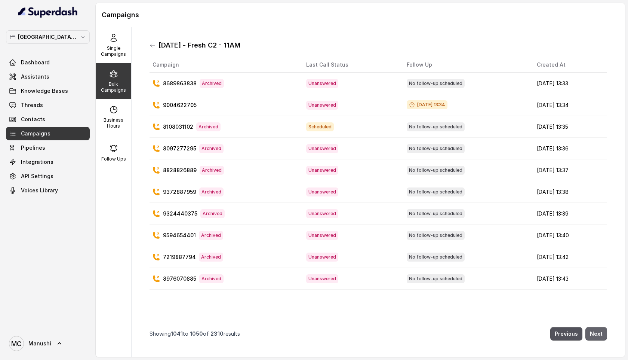
click at [598, 331] on button "Next" at bounding box center [596, 333] width 22 height 13
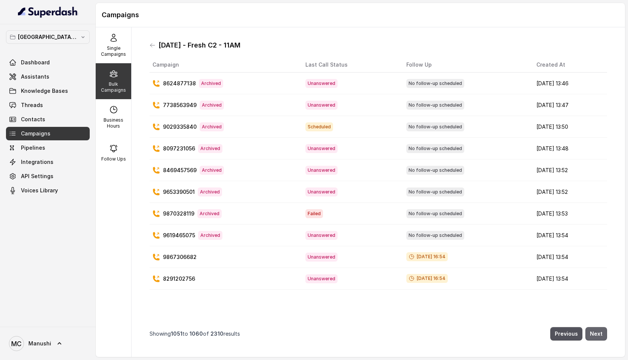
click at [598, 331] on button "Next" at bounding box center [596, 333] width 22 height 13
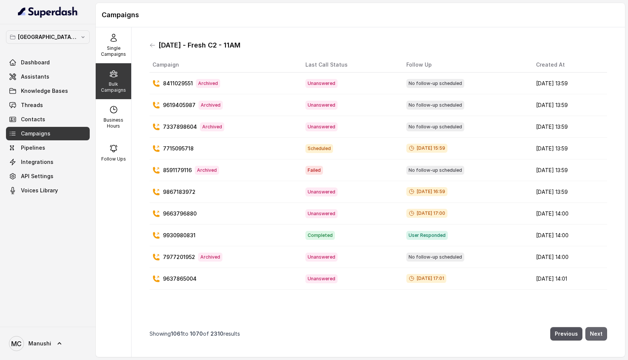
click at [598, 331] on button "Next" at bounding box center [596, 333] width 22 height 13
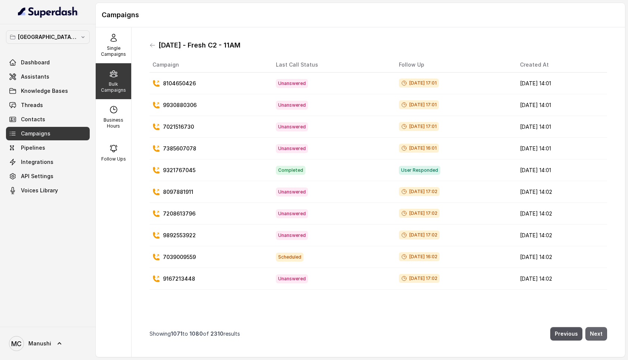
click at [598, 331] on button "Next" at bounding box center [596, 333] width 22 height 13
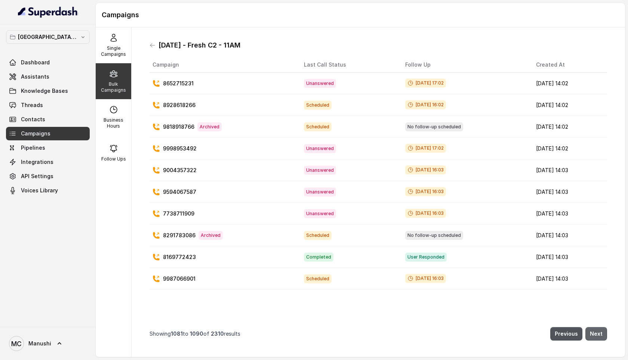
click at [598, 331] on button "Next" at bounding box center [596, 333] width 22 height 13
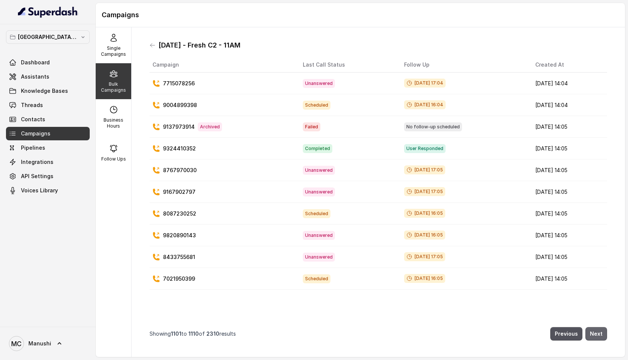
click at [598, 331] on button "Next" at bounding box center [596, 333] width 22 height 13
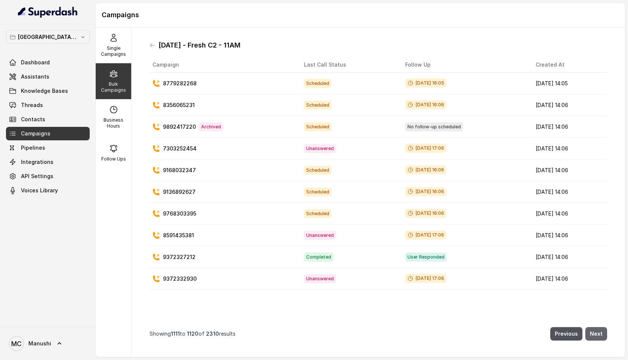
click at [598, 331] on button "Next" at bounding box center [596, 333] width 22 height 13
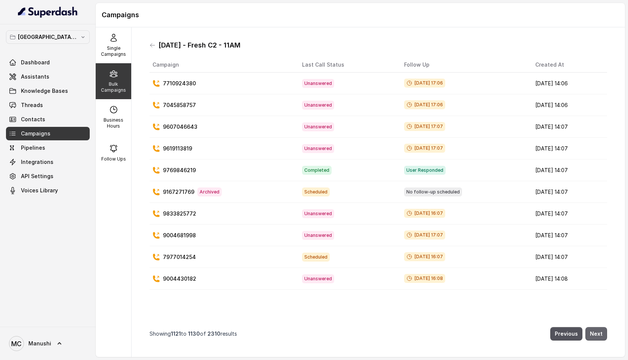
click at [598, 331] on button "Next" at bounding box center [596, 333] width 22 height 13
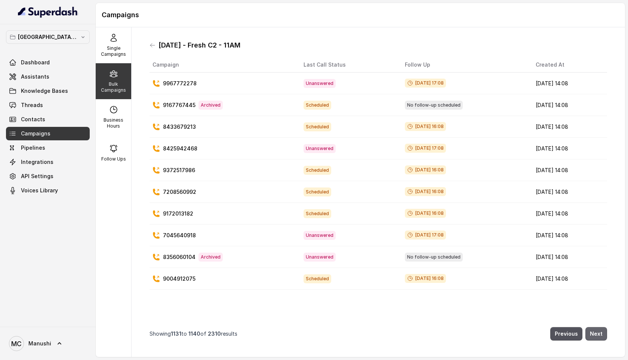
click at [598, 331] on button "Next" at bounding box center [596, 333] width 22 height 13
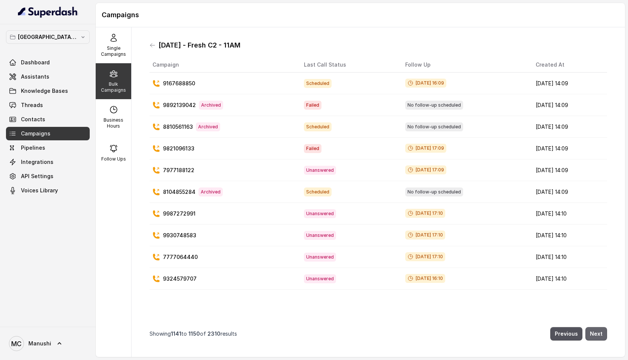
click at [598, 331] on button "Next" at bounding box center [596, 333] width 22 height 13
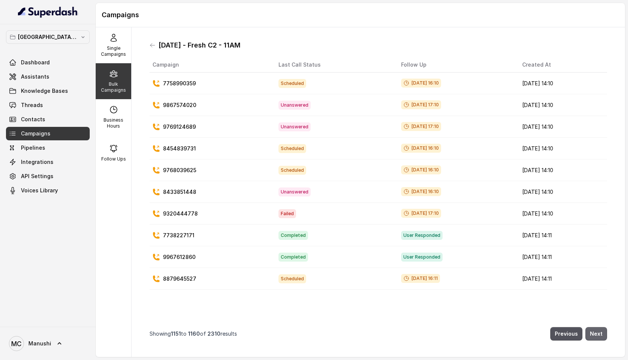
click at [598, 331] on button "Next" at bounding box center [596, 333] width 22 height 13
click at [569, 330] on button "Previous" at bounding box center [566, 333] width 32 height 13
click at [599, 333] on button "Next" at bounding box center [596, 333] width 22 height 13
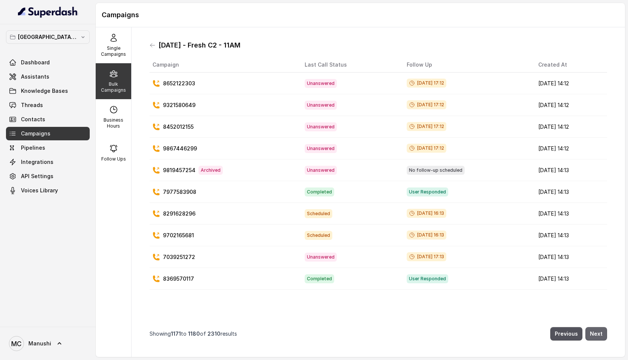
click at [599, 333] on button "Next" at bounding box center [596, 333] width 22 height 13
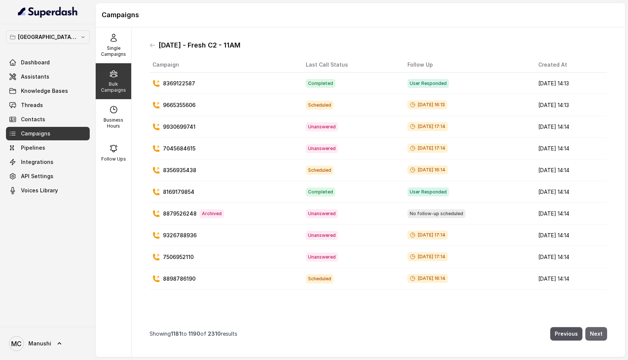
click at [599, 333] on button "Next" at bounding box center [596, 333] width 22 height 13
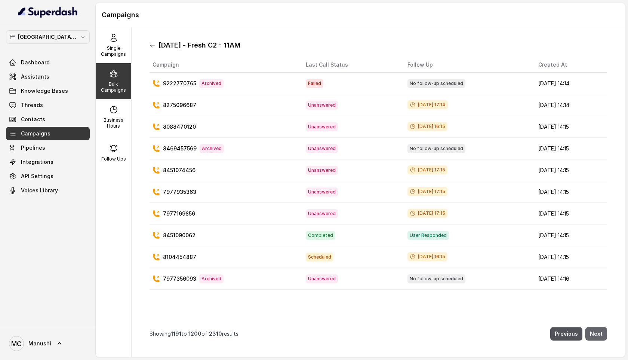
click at [599, 333] on button "Next" at bounding box center [596, 333] width 22 height 13
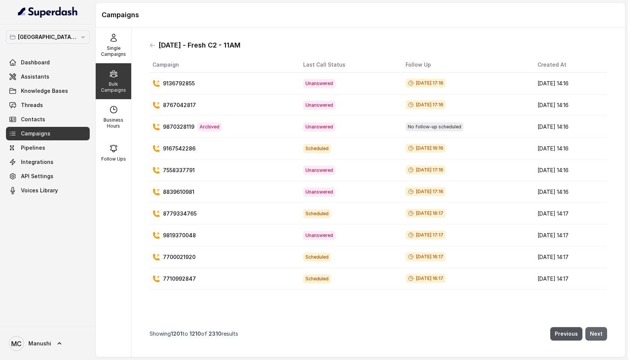
click at [599, 333] on button "Next" at bounding box center [596, 333] width 22 height 13
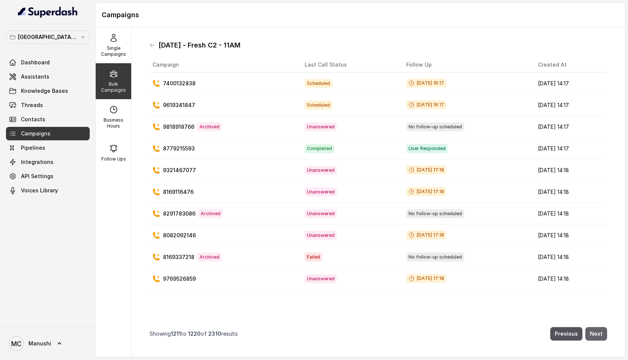
click at [599, 333] on button "Next" at bounding box center [596, 333] width 22 height 13
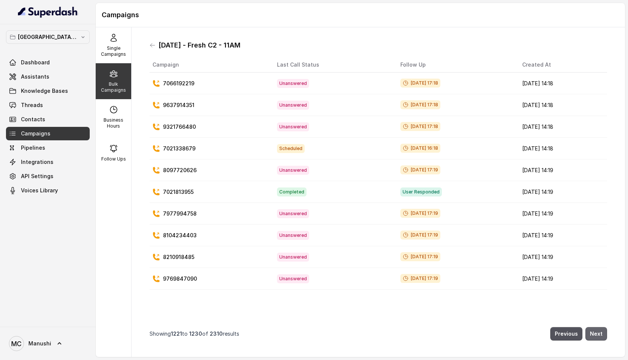
click at [599, 333] on button "Next" at bounding box center [596, 333] width 22 height 13
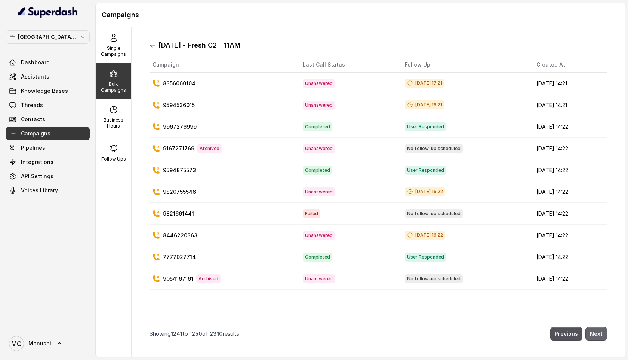
click at [599, 333] on button "Next" at bounding box center [596, 333] width 22 height 13
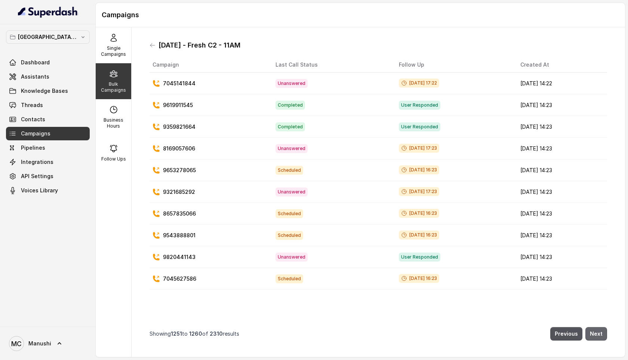
click at [599, 333] on button "Next" at bounding box center [596, 333] width 22 height 13
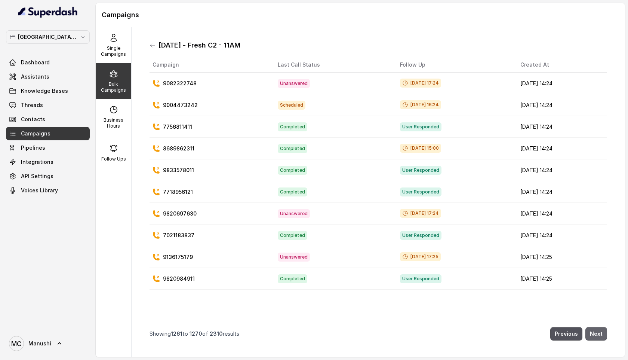
click at [599, 333] on button "Next" at bounding box center [596, 333] width 22 height 13
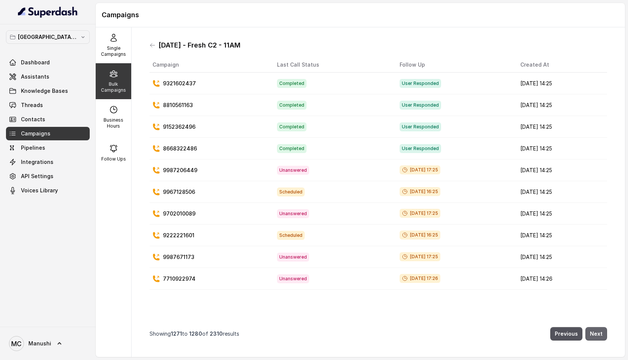
click at [599, 333] on button "Next" at bounding box center [596, 333] width 22 height 13
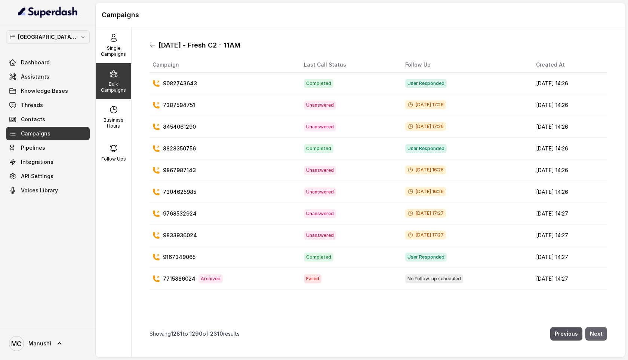
click at [599, 333] on button "Next" at bounding box center [596, 333] width 22 height 13
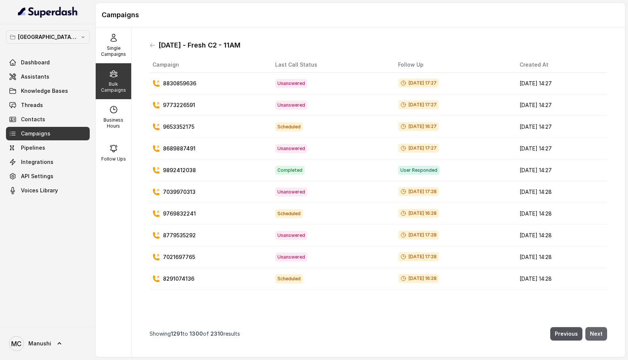
click at [599, 333] on button "Next" at bounding box center [596, 333] width 22 height 13
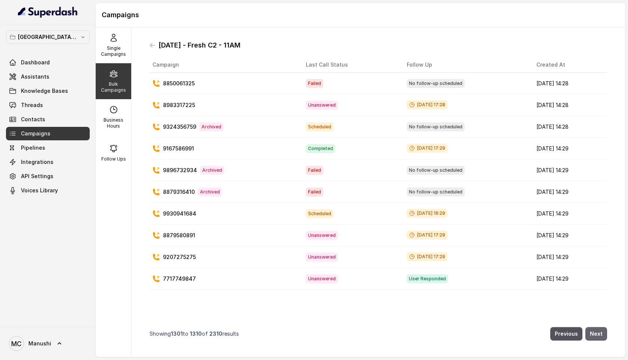
click at [599, 333] on button "Next" at bounding box center [596, 333] width 22 height 13
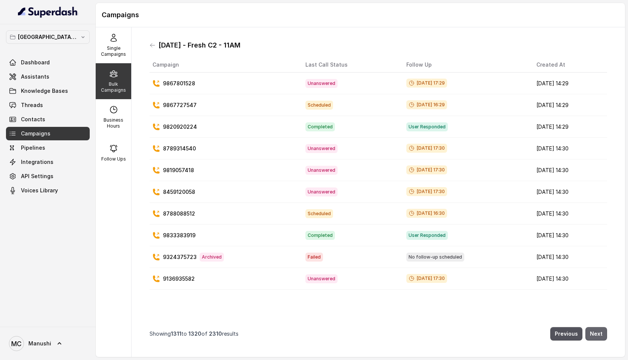
click at [599, 333] on button "Next" at bounding box center [596, 333] width 22 height 13
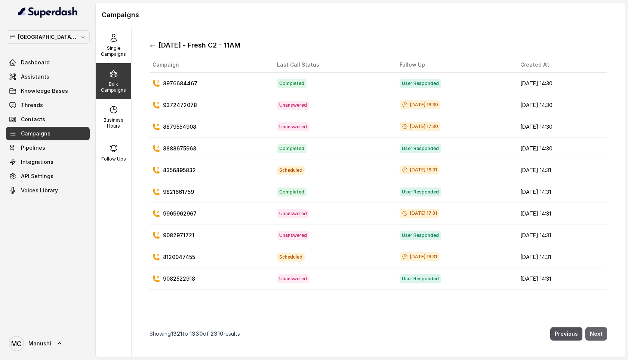
click at [599, 333] on button "Next" at bounding box center [596, 333] width 22 height 13
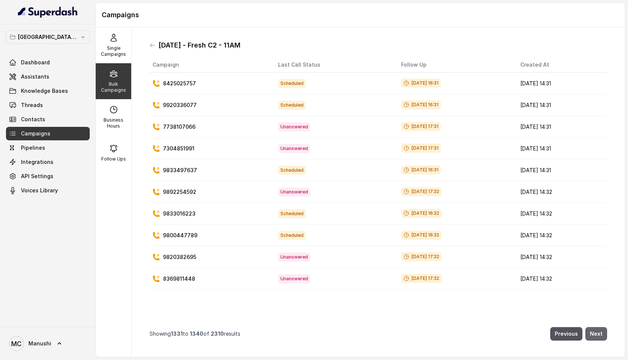
click at [599, 333] on button "Next" at bounding box center [596, 333] width 22 height 13
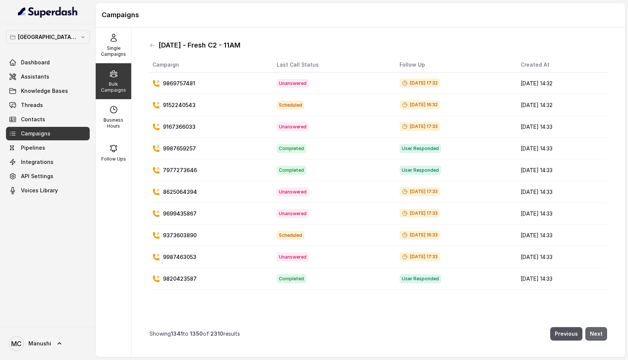
click at [599, 333] on button "Next" at bounding box center [596, 333] width 22 height 13
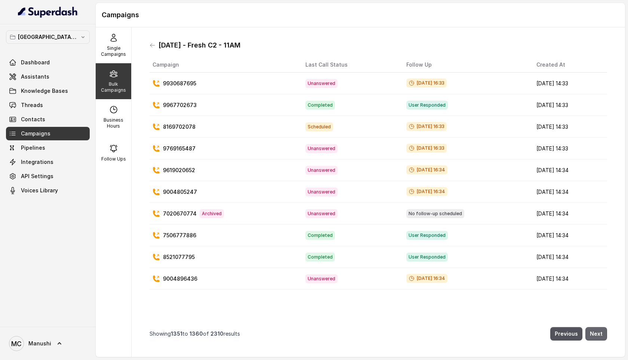
click at [599, 333] on button "Next" at bounding box center [596, 333] width 22 height 13
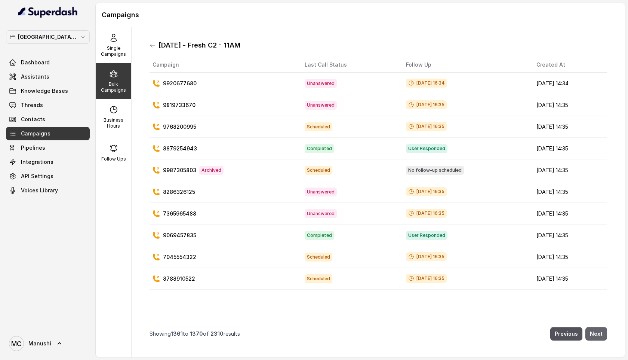
click at [599, 333] on button "Next" at bounding box center [596, 333] width 22 height 13
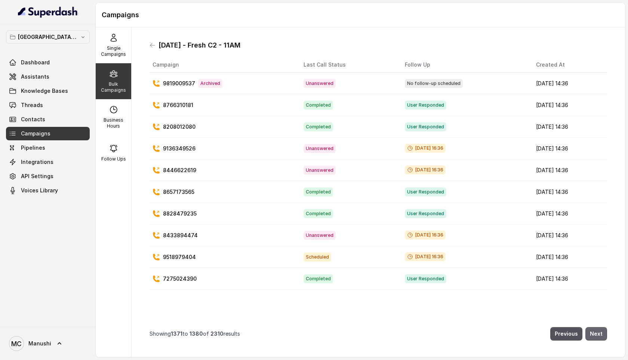
click at [599, 333] on button "Next" at bounding box center [596, 333] width 22 height 13
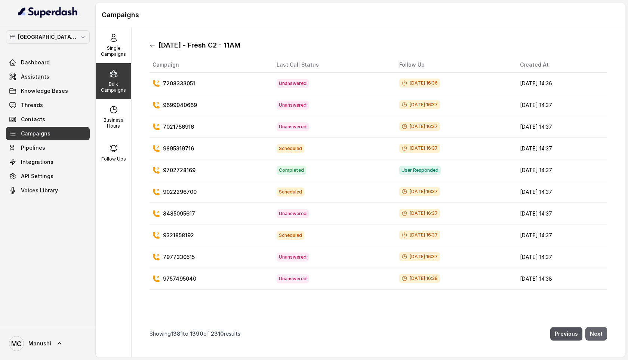
click at [599, 333] on button "Next" at bounding box center [596, 333] width 22 height 13
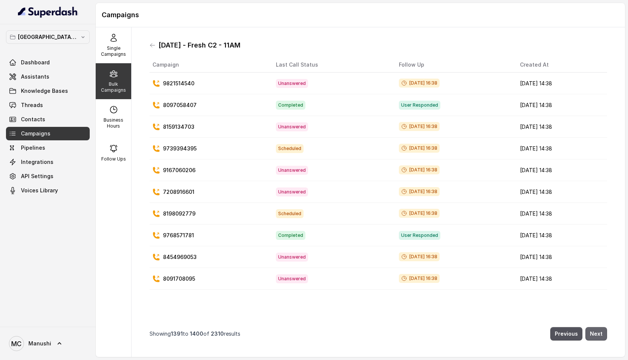
click at [599, 333] on button "Next" at bounding box center [596, 333] width 22 height 13
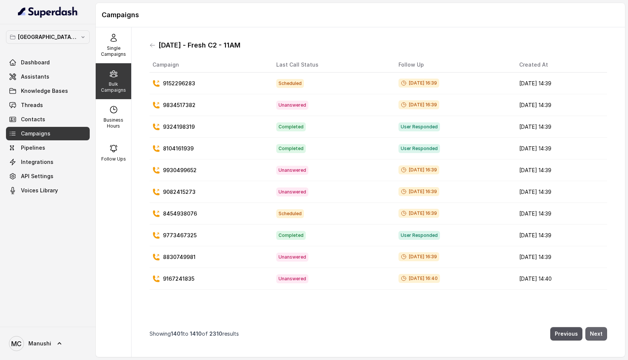
click at [599, 333] on button "Next" at bounding box center [596, 333] width 22 height 13
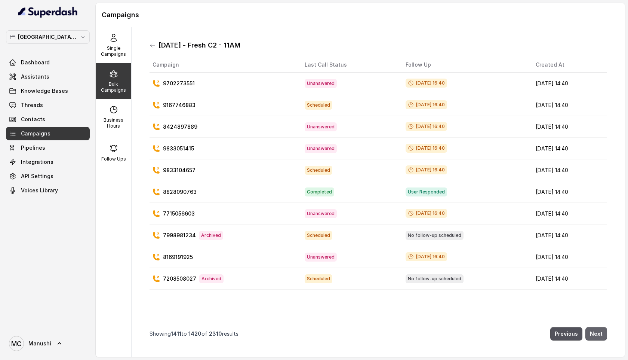
click at [599, 333] on button "Next" at bounding box center [596, 333] width 22 height 13
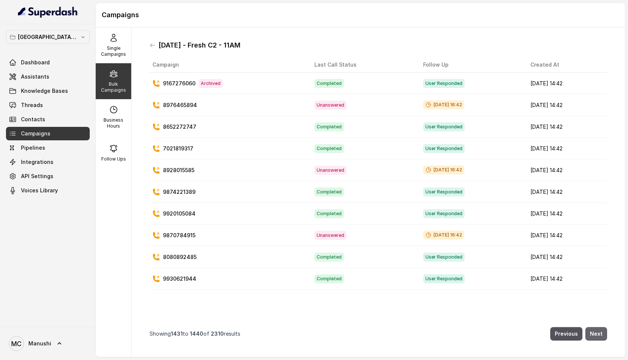
click at [599, 333] on button "Next" at bounding box center [596, 333] width 22 height 13
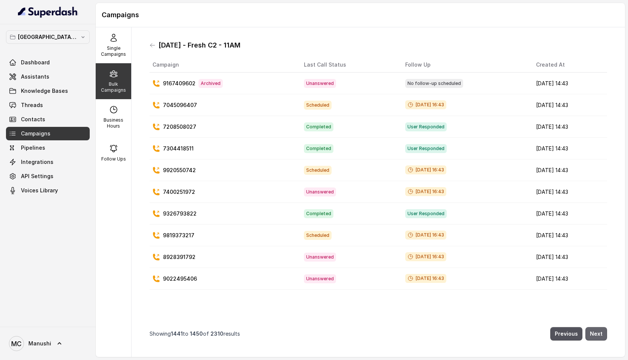
click at [599, 333] on button "Next" at bounding box center [596, 333] width 22 height 13
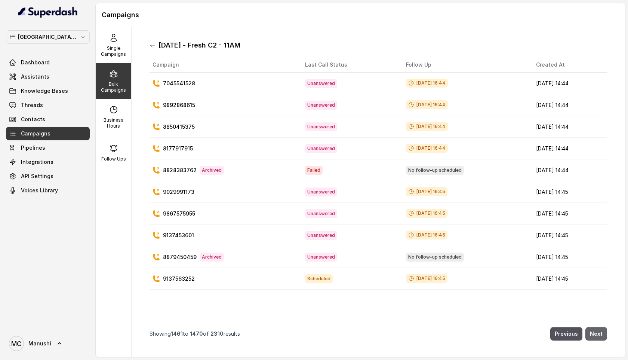
click at [599, 333] on button "Next" at bounding box center [596, 333] width 22 height 13
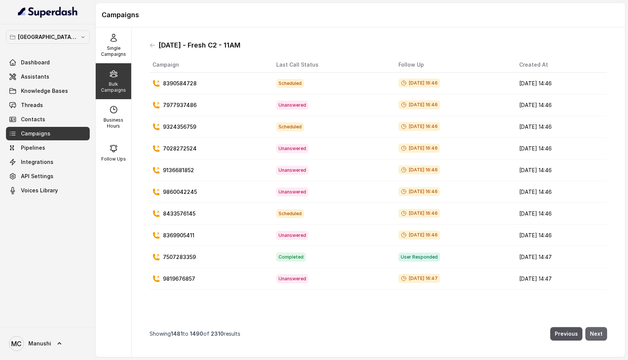
click at [599, 333] on button "Next" at bounding box center [596, 333] width 22 height 13
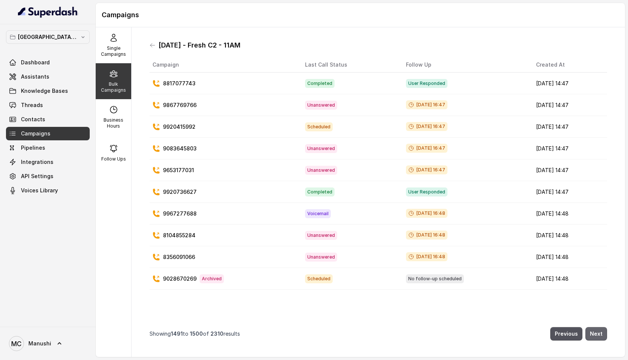
click at [599, 333] on button "Next" at bounding box center [596, 333] width 22 height 13
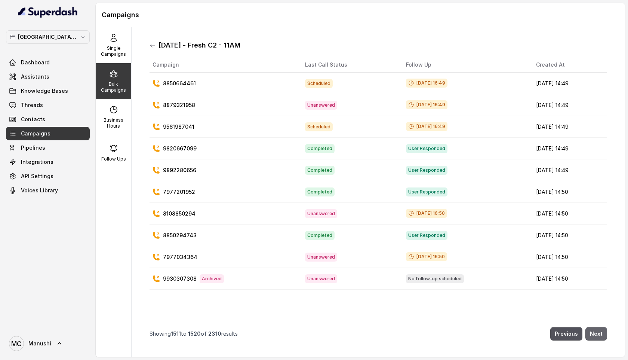
click at [599, 333] on button "Next" at bounding box center [596, 333] width 22 height 13
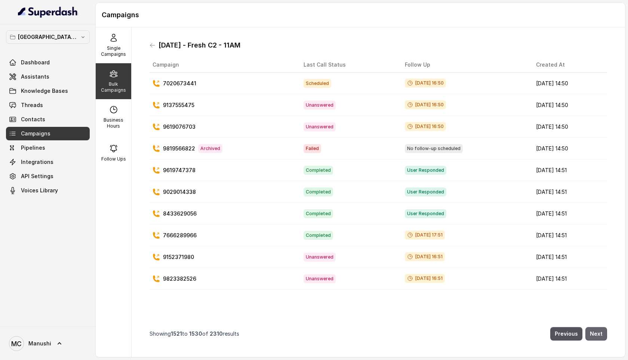
click at [599, 333] on button "Next" at bounding box center [596, 333] width 22 height 13
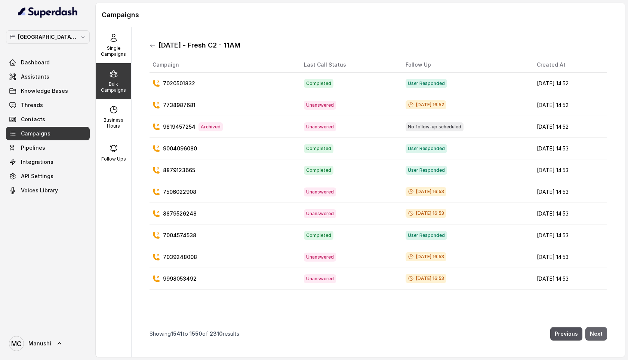
click at [599, 333] on button "Next" at bounding box center [596, 333] width 22 height 13
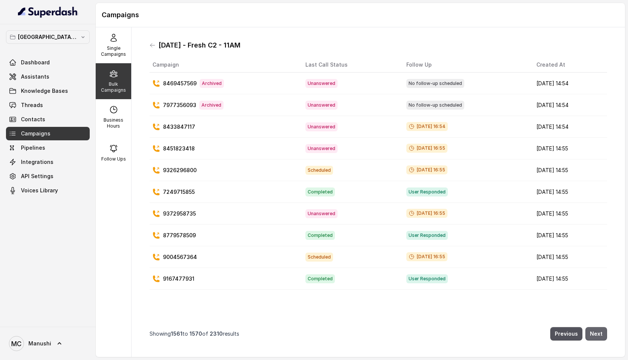
click at [599, 333] on button "Next" at bounding box center [596, 333] width 22 height 13
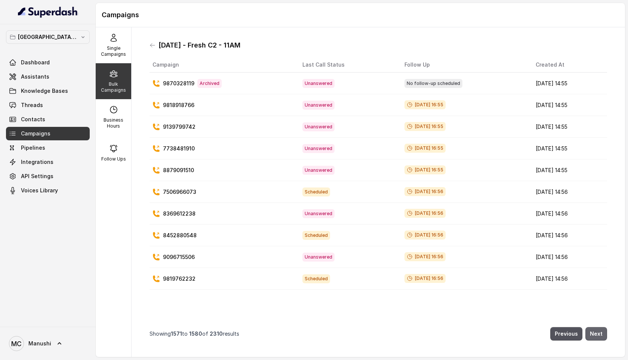
click at [599, 333] on button "Next" at bounding box center [596, 333] width 22 height 13
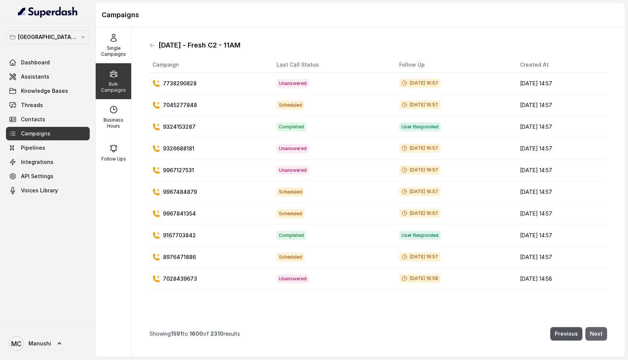
click at [599, 333] on button "Next" at bounding box center [596, 333] width 22 height 13
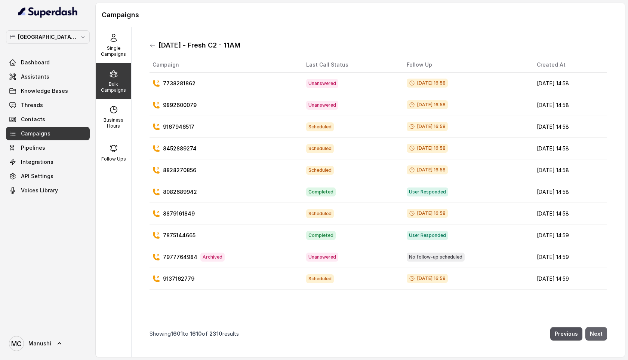
click at [599, 333] on button "Next" at bounding box center [596, 333] width 22 height 13
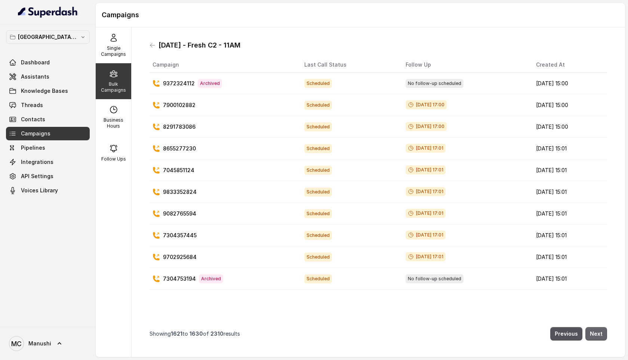
click at [599, 333] on button "Next" at bounding box center [596, 333] width 22 height 13
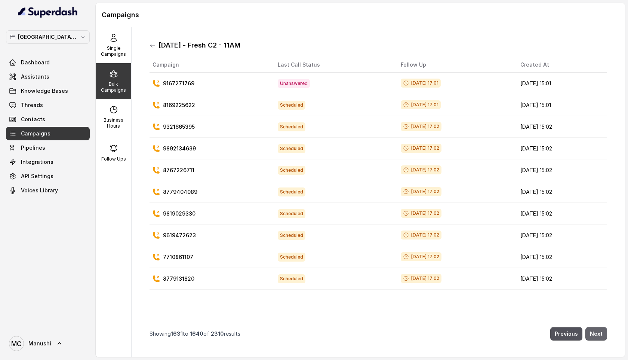
click at [599, 333] on button "Next" at bounding box center [596, 333] width 22 height 13
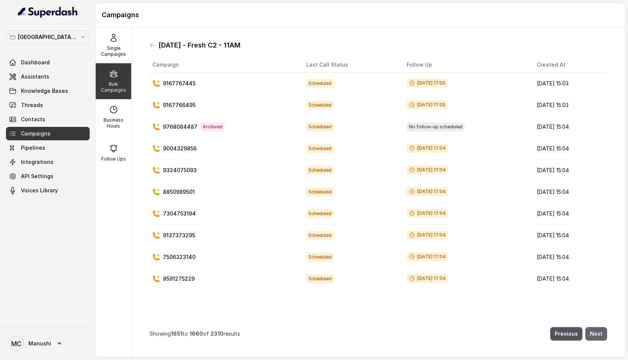
click at [599, 333] on button "Next" at bounding box center [596, 333] width 22 height 13
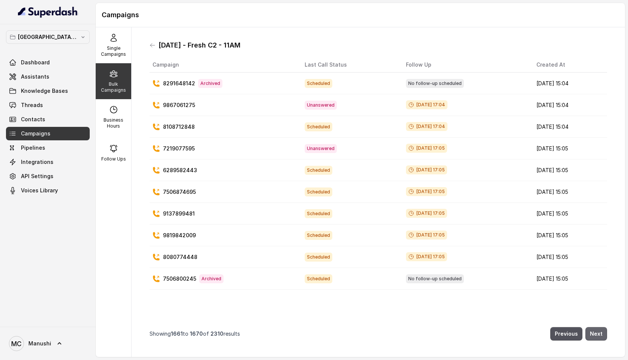
click at [599, 333] on button "Next" at bounding box center [596, 333] width 22 height 13
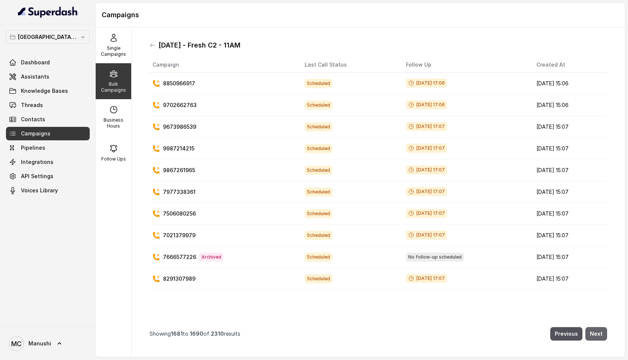
click at [599, 333] on button "Next" at bounding box center [596, 333] width 22 height 13
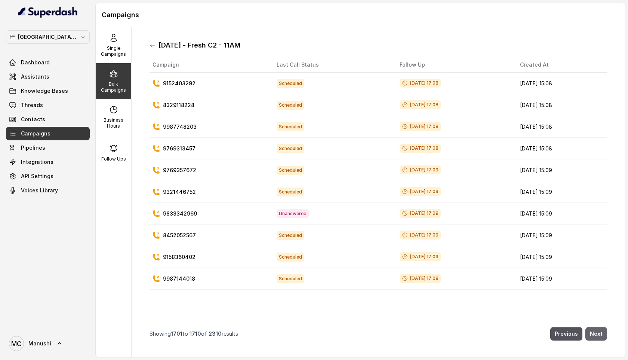
click at [599, 333] on button "Next" at bounding box center [596, 333] width 22 height 13
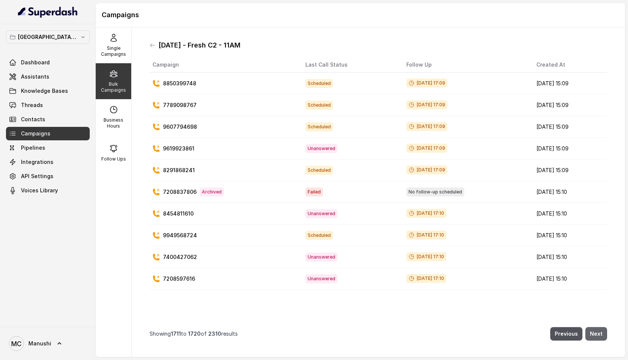
click at [599, 333] on button "Next" at bounding box center [596, 333] width 22 height 13
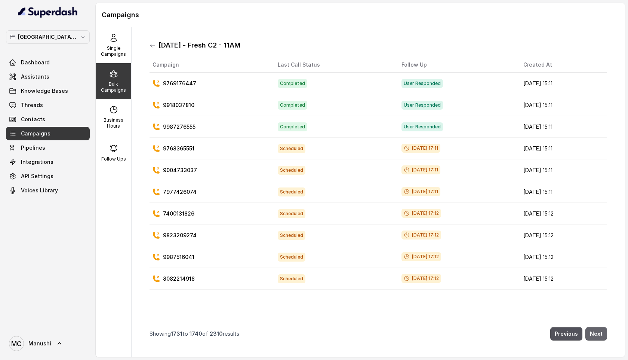
click at [599, 333] on button "Next" at bounding box center [596, 333] width 22 height 13
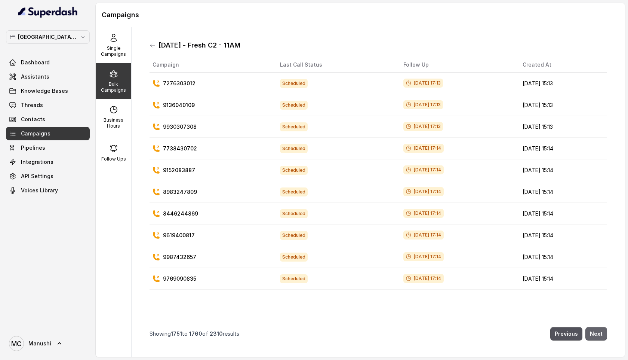
click at [599, 333] on button "Next" at bounding box center [596, 333] width 22 height 13
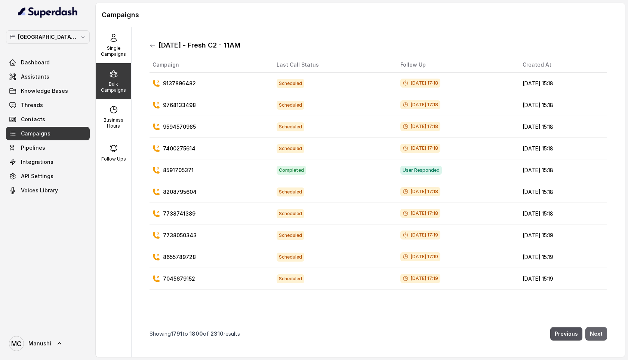
click at [599, 333] on button "Next" at bounding box center [596, 333] width 22 height 13
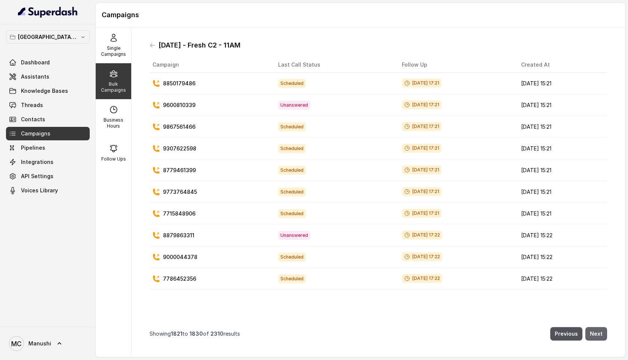
click at [599, 333] on button "Next" at bounding box center [596, 333] width 22 height 13
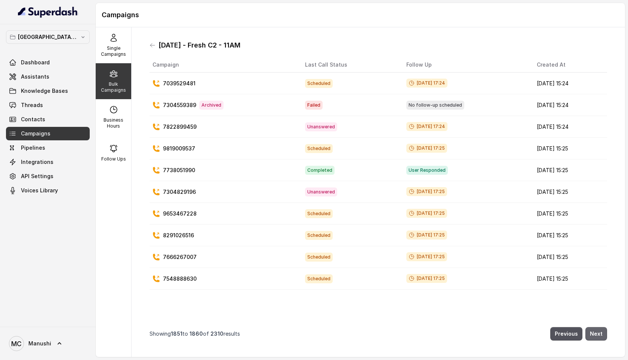
click at [599, 333] on button "Next" at bounding box center [596, 333] width 22 height 13
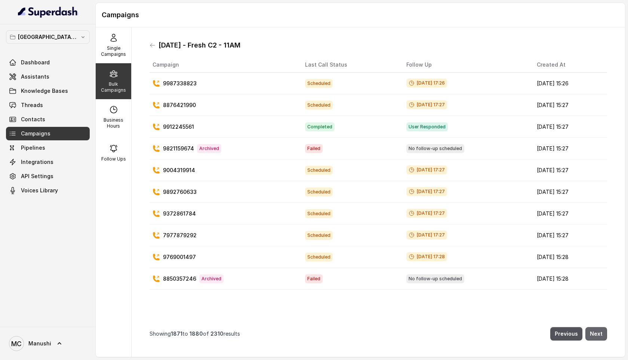
click at [599, 333] on button "Next" at bounding box center [596, 333] width 22 height 13
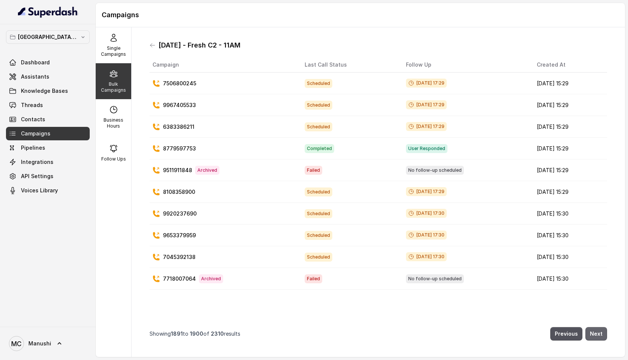
click at [599, 333] on button "Next" at bounding box center [596, 333] width 22 height 13
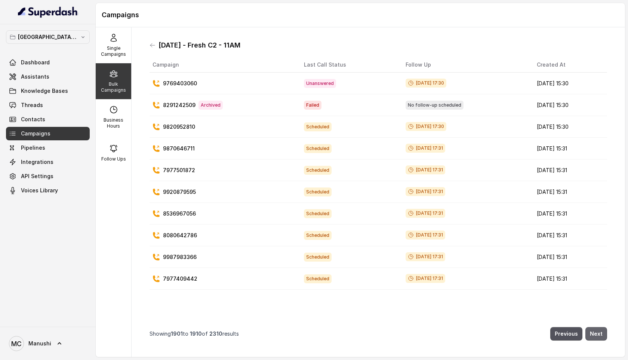
click at [599, 333] on button "Next" at bounding box center [596, 333] width 22 height 13
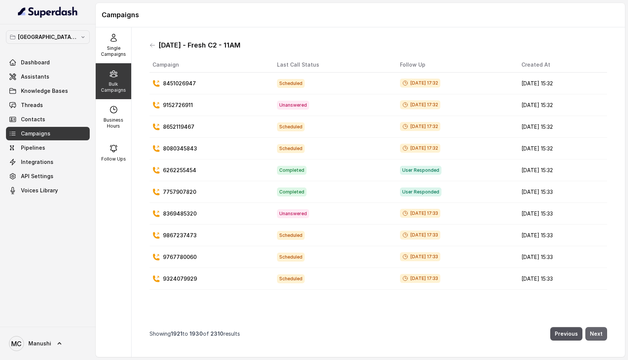
click at [599, 333] on button "Next" at bounding box center [596, 333] width 22 height 13
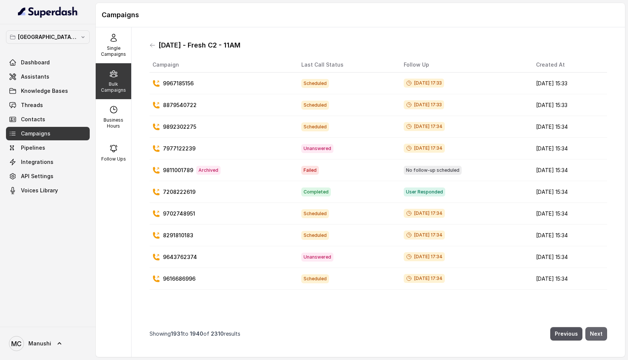
click at [599, 333] on button "Next" at bounding box center [596, 333] width 22 height 13
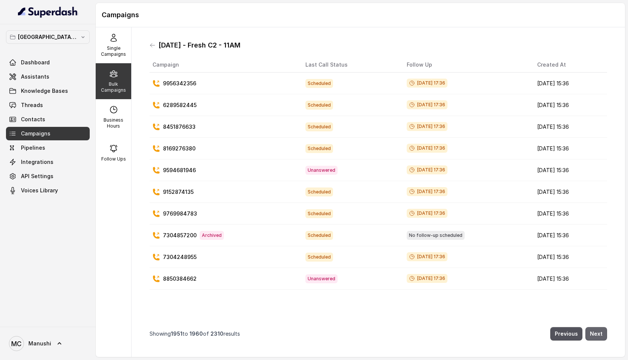
click at [599, 333] on button "Next" at bounding box center [596, 333] width 22 height 13
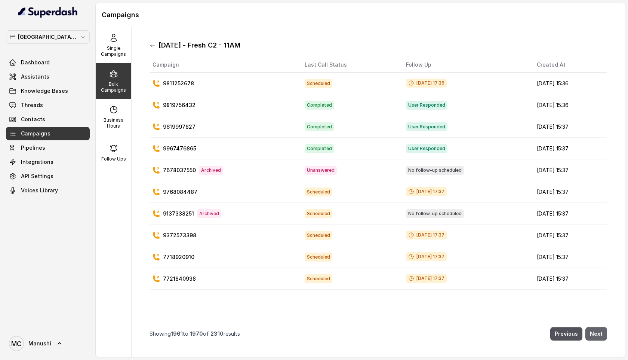
click at [599, 333] on button "Next" at bounding box center [596, 333] width 22 height 13
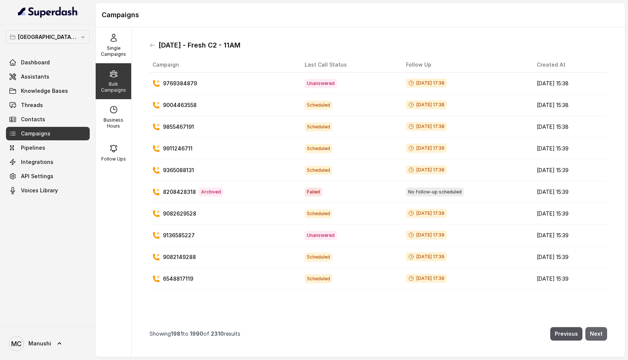
click at [599, 333] on button "Next" at bounding box center [596, 333] width 22 height 13
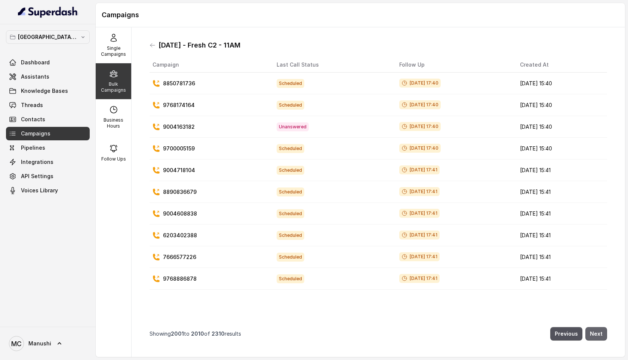
click at [599, 333] on button "Next" at bounding box center [596, 333] width 22 height 13
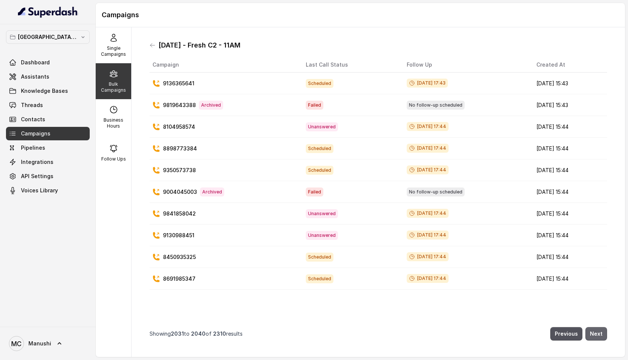
click at [599, 333] on button "Next" at bounding box center [596, 333] width 22 height 13
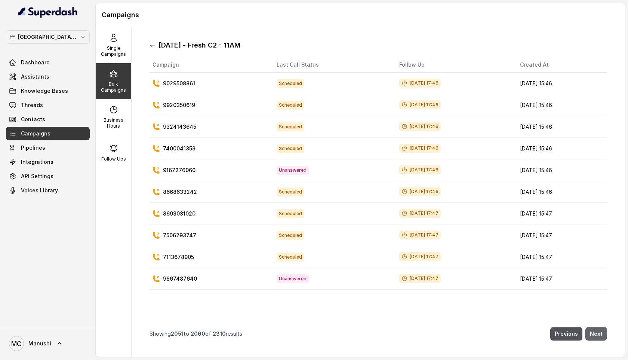
click at [599, 333] on button "Next" at bounding box center [596, 333] width 22 height 13
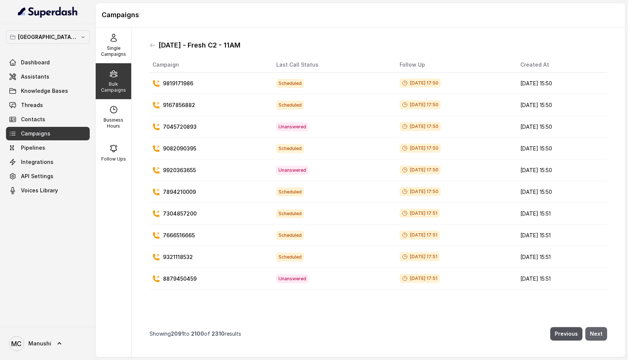
click at [599, 333] on button "Next" at bounding box center [596, 333] width 22 height 13
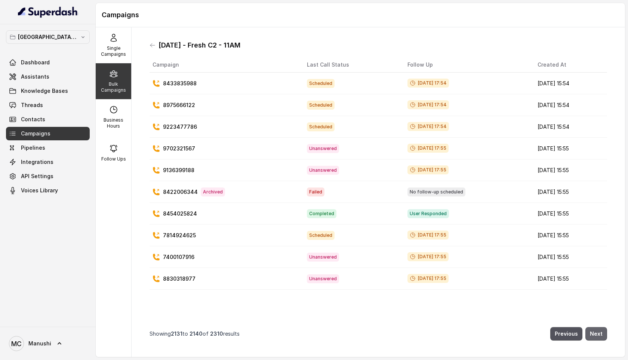
click at [599, 333] on button "Next" at bounding box center [596, 333] width 22 height 13
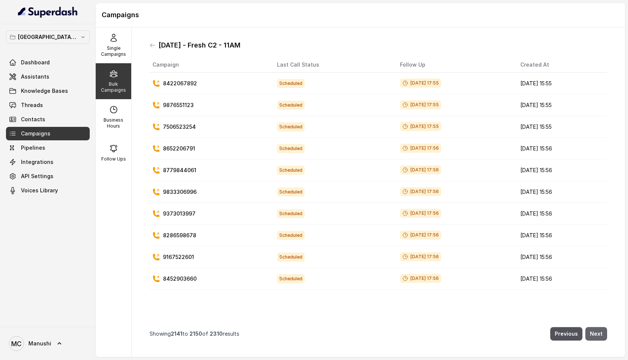
click at [599, 333] on button "Next" at bounding box center [596, 333] width 22 height 13
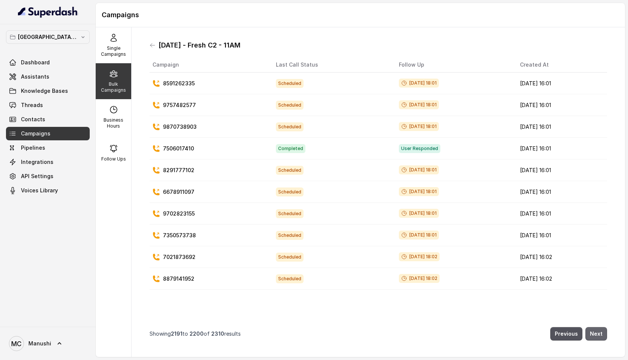
click at [599, 333] on button "Next" at bounding box center [596, 333] width 22 height 13
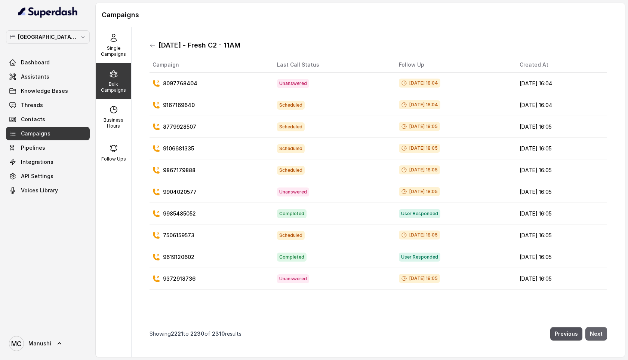
click at [599, 333] on button "Next" at bounding box center [596, 333] width 22 height 13
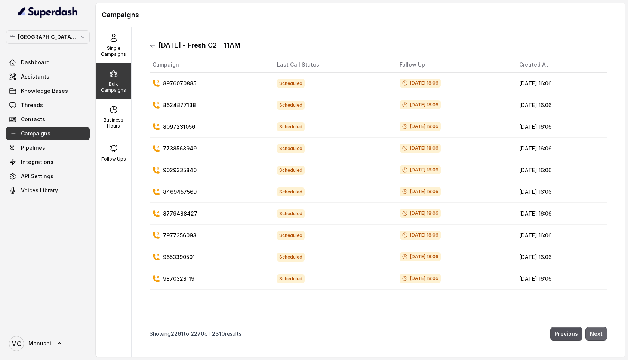
click at [599, 333] on button "Next" at bounding box center [596, 333] width 22 height 13
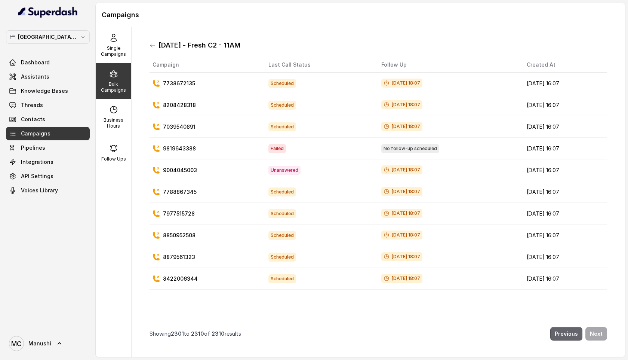
click at [567, 335] on button "Previous" at bounding box center [566, 333] width 32 height 13
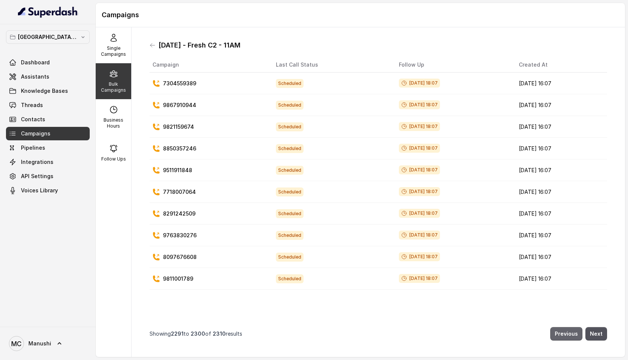
click at [567, 335] on button "Previous" at bounding box center [566, 333] width 32 height 13
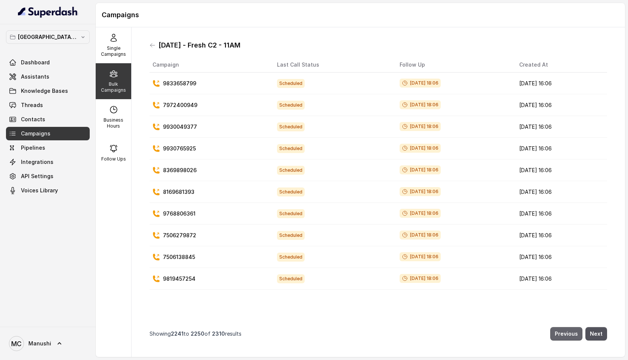
click at [567, 335] on button "Previous" at bounding box center [566, 333] width 32 height 13
click at [587, 332] on button "Next" at bounding box center [596, 333] width 22 height 13
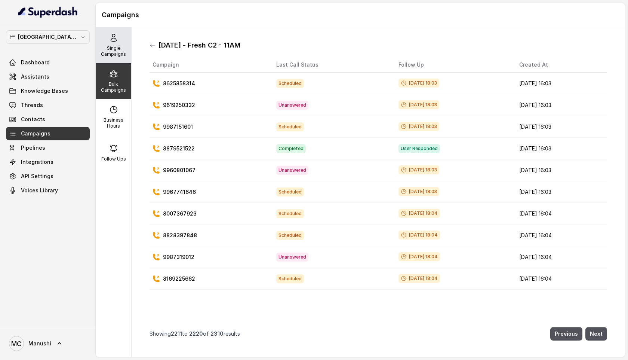
click at [114, 52] on p "Single Campaigns" at bounding box center [114, 51] width 30 height 12
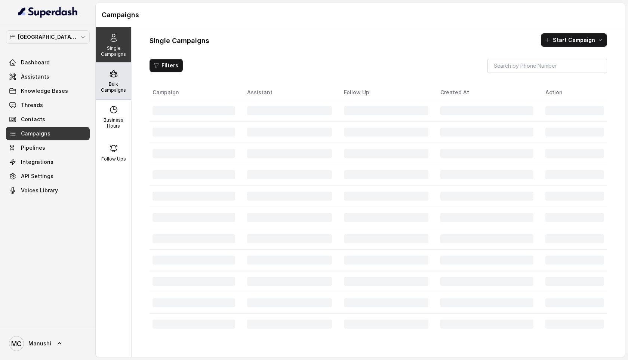
click at [114, 78] on icon at bounding box center [113, 73] width 9 height 9
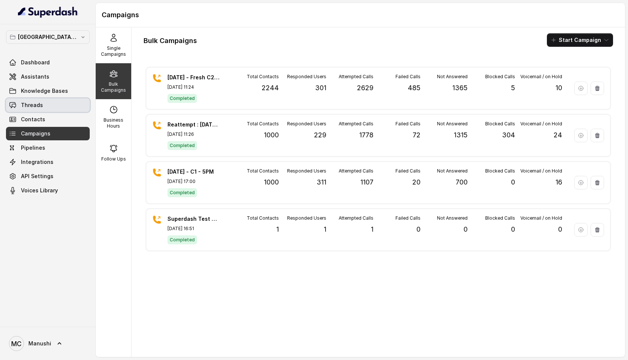
click at [32, 102] on span "Threads" at bounding box center [32, 104] width 22 height 7
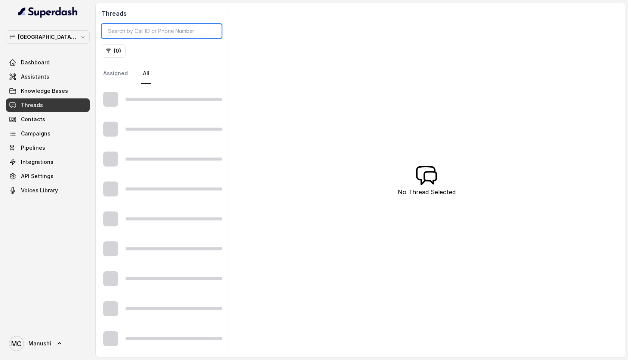
click at [152, 31] on input "search" at bounding box center [162, 31] width 120 height 14
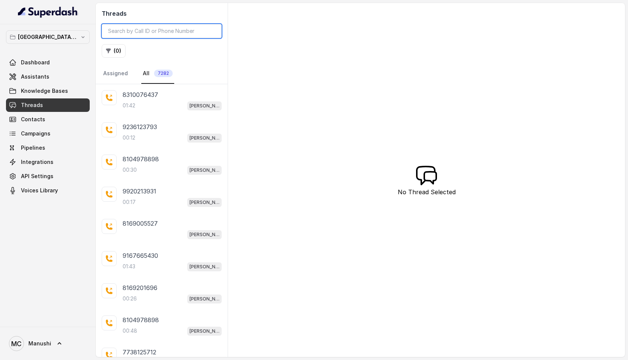
paste input "8104978898"
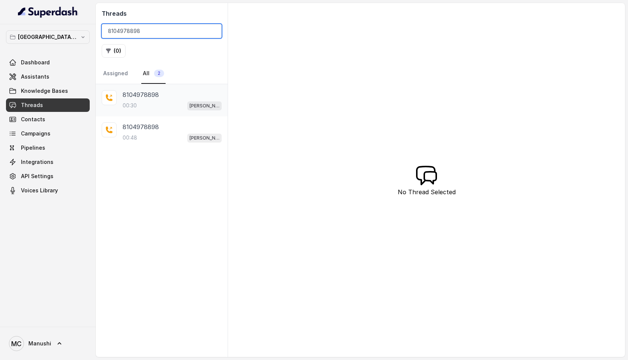
type input "8104978898"
click at [138, 95] on p "8104978898" at bounding box center [141, 94] width 36 height 9
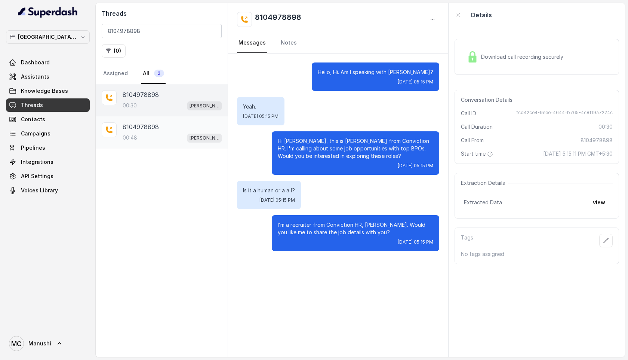
click at [130, 133] on div "00:48 [PERSON_NAME] Mumbai Conviction HR Outbound Assistant" at bounding box center [172, 138] width 99 height 10
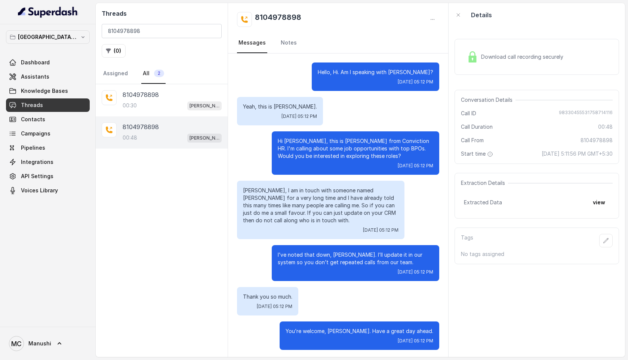
scroll to position [2, 0]
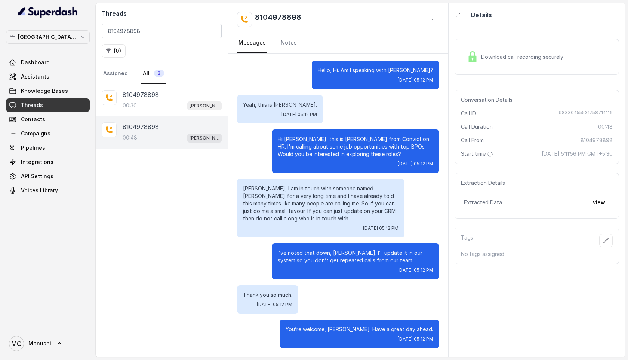
click at [541, 54] on span "Download call recording securely" at bounding box center [523, 56] width 85 height 7
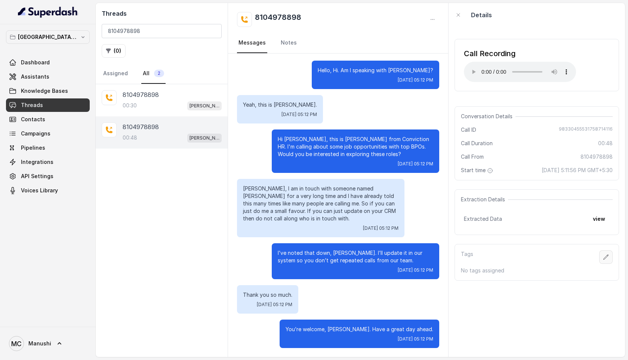
click at [610, 256] on button "button" at bounding box center [605, 256] width 13 height 13
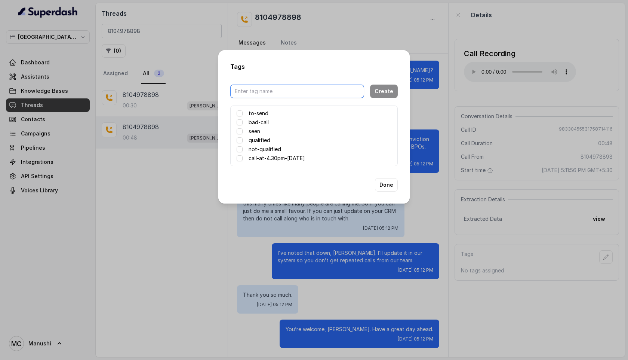
click at [271, 93] on input "text" at bounding box center [297, 90] width 134 height 13
type input "DO NOT CALL"
click at [383, 93] on button "Create" at bounding box center [384, 90] width 28 height 13
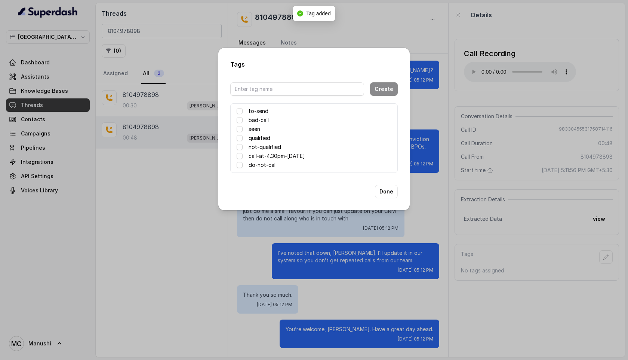
click at [287, 163] on div "do-not-call" at bounding box center [314, 164] width 155 height 9
click at [249, 166] on label "do-not-call" at bounding box center [263, 164] width 28 height 9
click at [241, 165] on span at bounding box center [240, 165] width 6 height 6
click at [239, 165] on span at bounding box center [240, 165] width 6 height 6
click at [390, 193] on button "Done" at bounding box center [386, 191] width 23 height 13
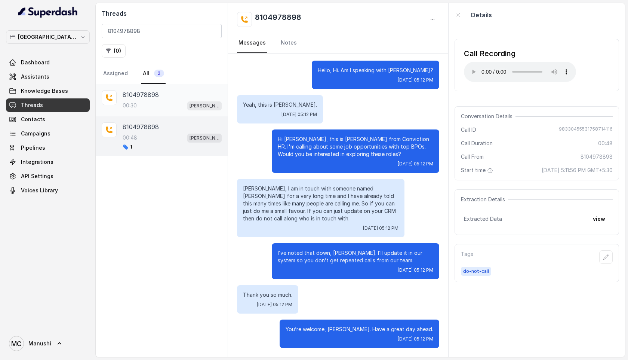
click at [161, 108] on div "00:30 [PERSON_NAME] Mumbai Conviction HR Outbound Assistant" at bounding box center [172, 106] width 99 height 10
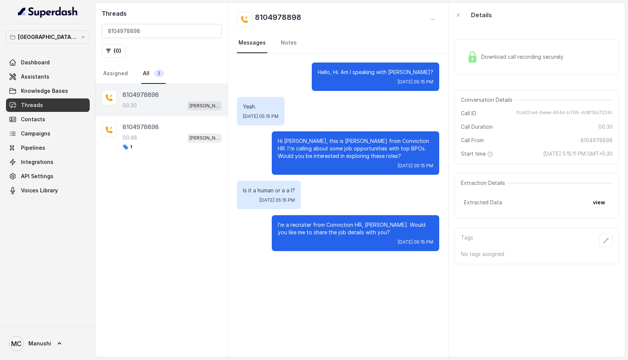
click at [512, 56] on span "Download call recording securely" at bounding box center [523, 56] width 85 height 7
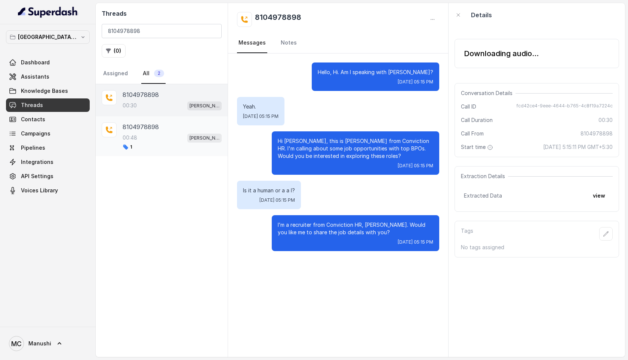
click at [141, 145] on div "1" at bounding box center [172, 147] width 99 height 6
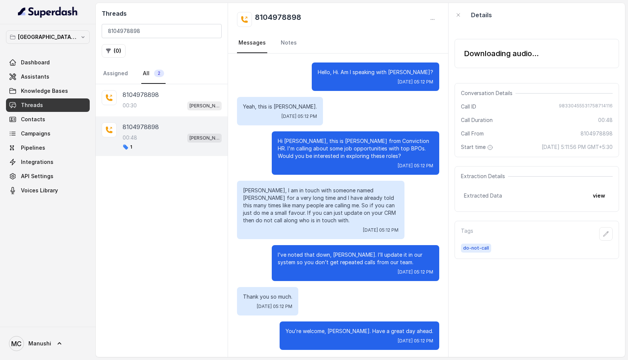
scroll to position [2, 0]
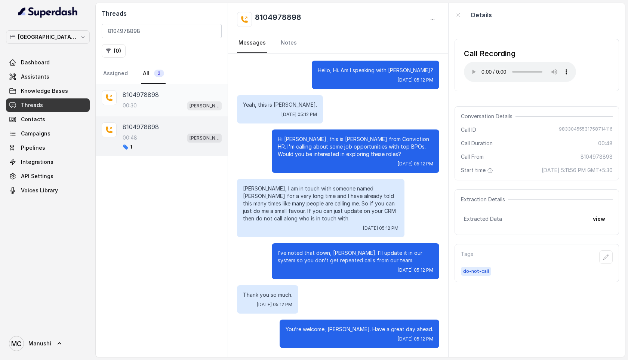
click at [152, 104] on div "00:30 [PERSON_NAME] Mumbai Conviction HR Outbound Assistant" at bounding box center [172, 106] width 99 height 10
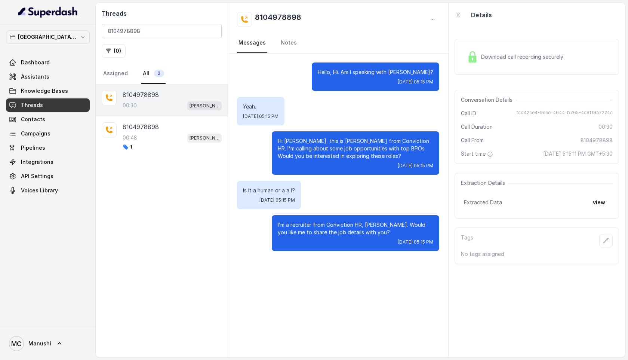
click at [508, 56] on span "Download call recording securely" at bounding box center [523, 56] width 85 height 7
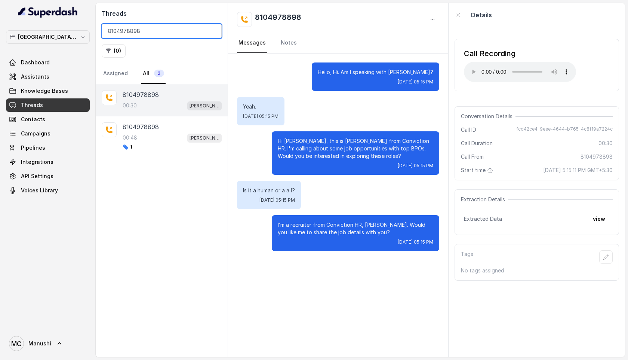
click at [129, 30] on input "8104978898" at bounding box center [162, 31] width 120 height 14
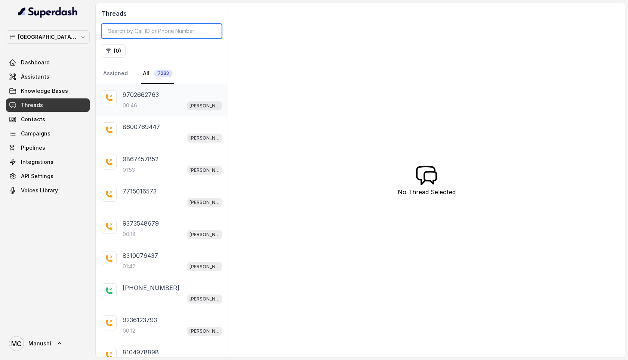
type input "8104978898"
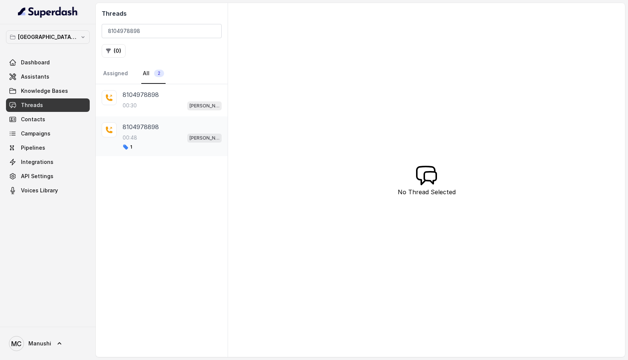
click at [141, 130] on p "8104978898" at bounding box center [141, 126] width 36 height 9
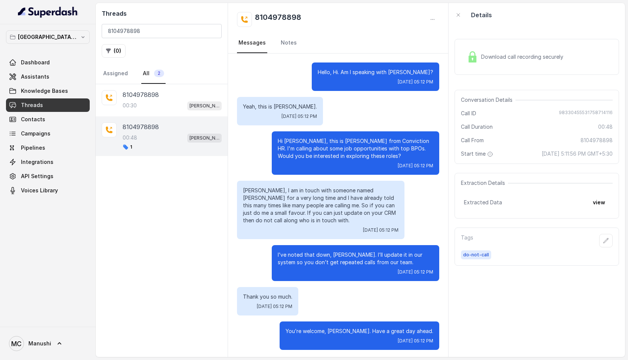
scroll to position [2, 0]
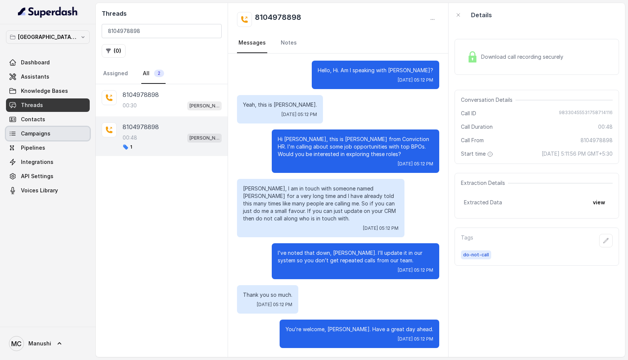
click at [31, 136] on span "Campaigns" at bounding box center [36, 133] width 30 height 7
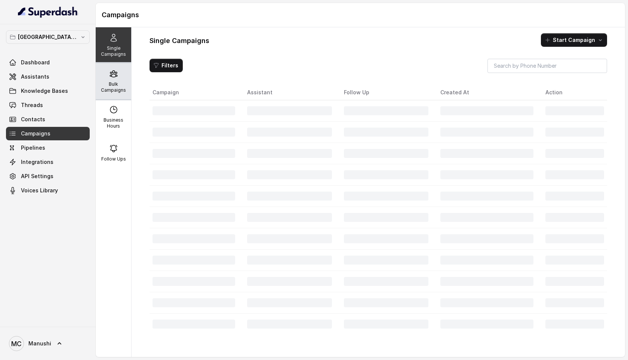
click at [109, 78] on icon at bounding box center [113, 73] width 9 height 9
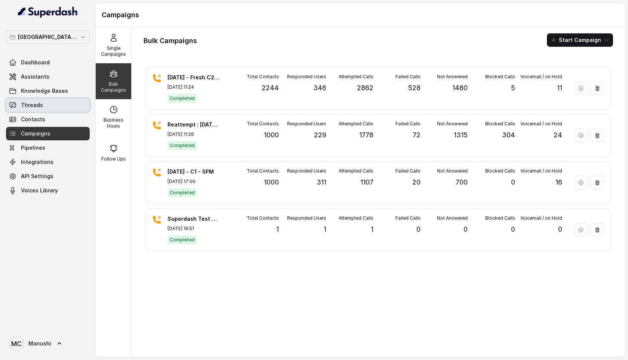
click at [16, 104] on icon at bounding box center [12, 104] width 7 height 7
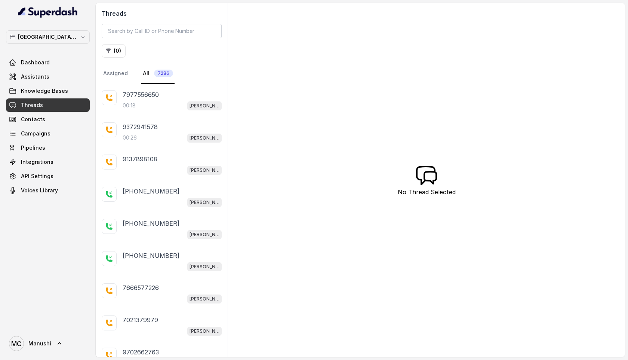
click at [141, 95] on p "7977556650" at bounding box center [141, 94] width 36 height 9
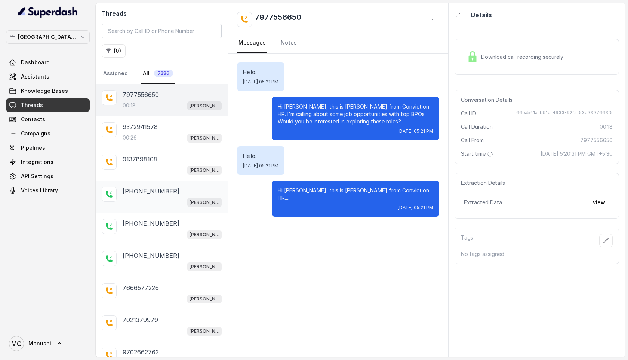
click at [134, 191] on p "[PHONE_NUMBER]" at bounding box center [151, 190] width 57 height 9
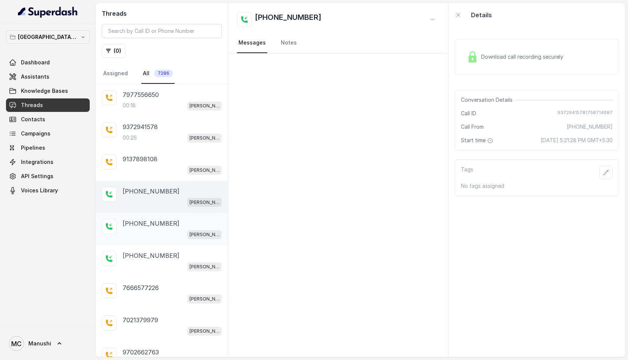
click at [139, 222] on p "[PHONE_NUMBER]" at bounding box center [151, 223] width 57 height 9
click at [132, 255] on p "[PHONE_NUMBER]" at bounding box center [151, 255] width 57 height 9
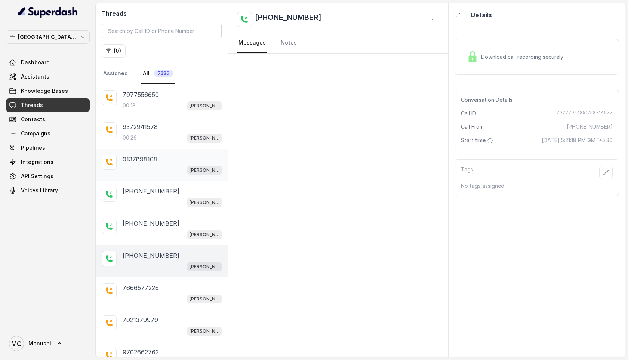
click at [143, 161] on p "9137898108" at bounding box center [140, 158] width 35 height 9
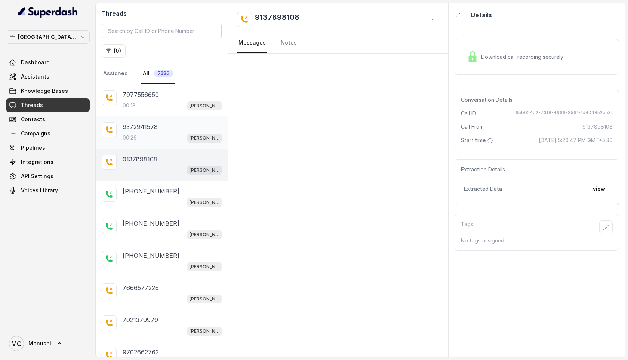
click at [138, 135] on div "00:26 [PERSON_NAME] Mumbai Conviction HR Outbound Assistant" at bounding box center [172, 138] width 99 height 10
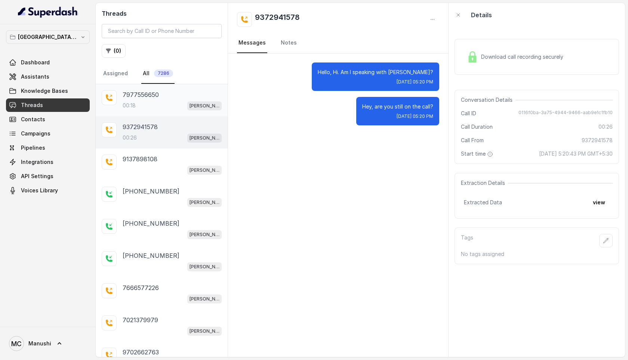
click at [141, 97] on p "7977556650" at bounding box center [141, 94] width 36 height 9
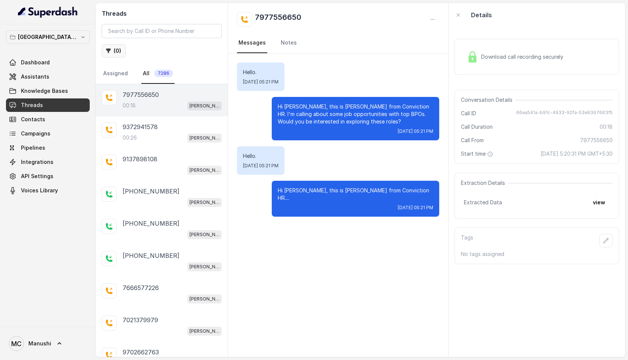
click at [115, 51] on button "( 0 )" at bounding box center [114, 50] width 24 height 13
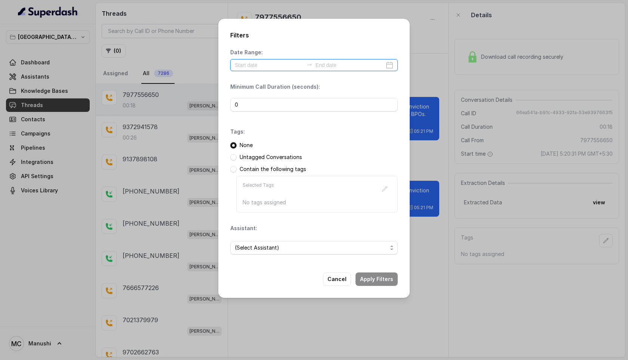
click at [262, 68] on input at bounding box center [269, 65] width 69 height 8
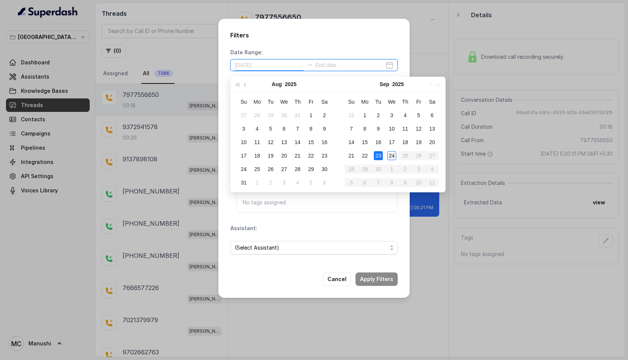
type input "[DATE]"
click at [390, 153] on div "24" at bounding box center [391, 155] width 9 height 9
type input "[DATE]"
click at [394, 156] on div "24" at bounding box center [391, 155] width 9 height 9
type input "[DATE]"
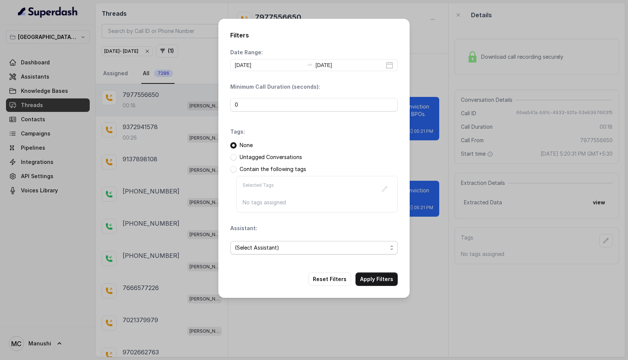
click at [256, 245] on span "(Select Assistant)" at bounding box center [311, 247] width 152 height 9
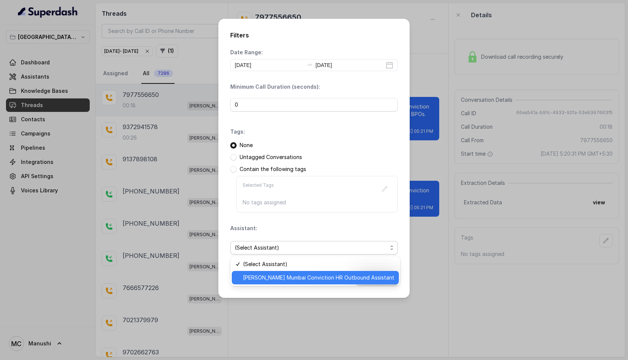
click at [269, 277] on span "[PERSON_NAME] Mumbai Conviction HR Outbound Assistant" at bounding box center [318, 277] width 151 height 9
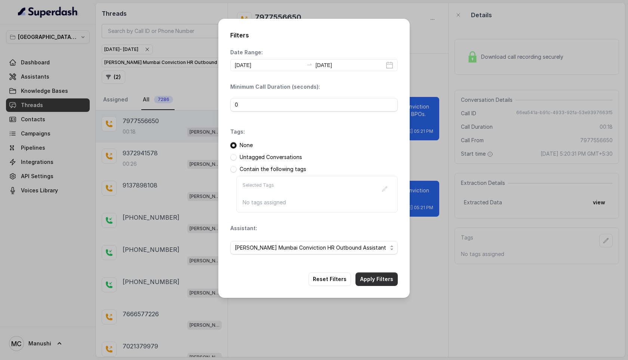
click at [372, 282] on button "Apply Filters" at bounding box center [376, 278] width 42 height 13
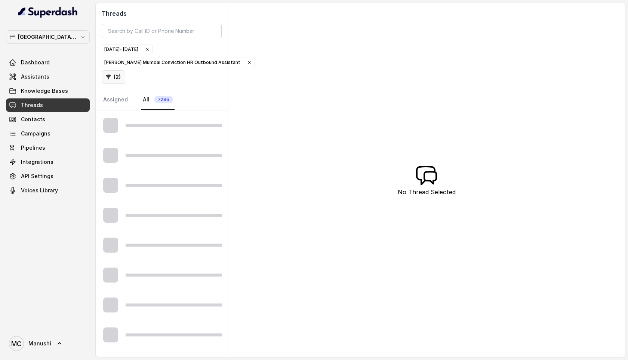
click at [115, 77] on button "( 2 )" at bounding box center [114, 76] width 24 height 13
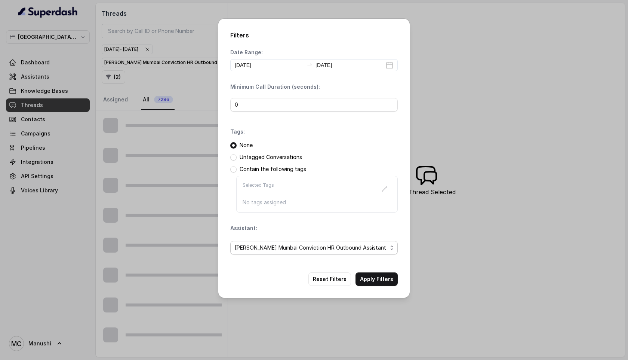
click at [342, 248] on span "[PERSON_NAME] Mumbai Conviction HR Outbound Assistant" at bounding box center [311, 247] width 152 height 9
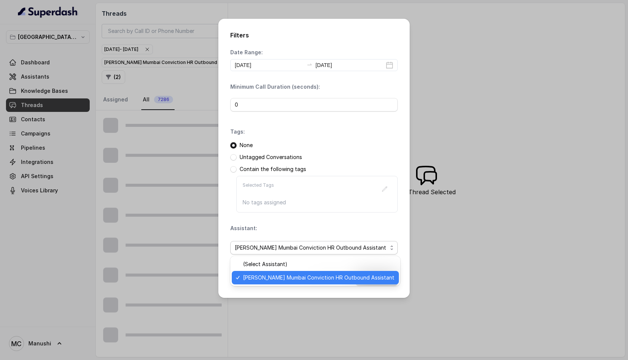
click at [285, 278] on span "[PERSON_NAME] Mumbai Conviction HR Outbound Assistant" at bounding box center [318, 277] width 151 height 9
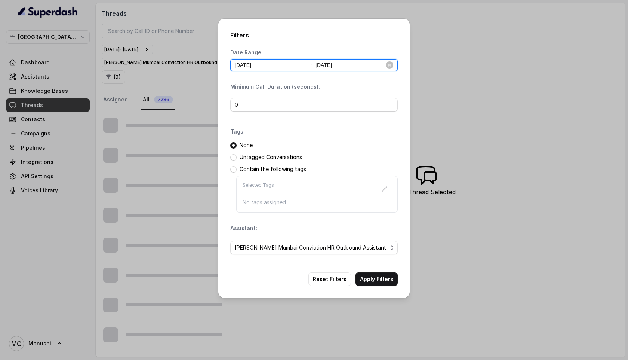
click at [262, 64] on input "[DATE]" at bounding box center [269, 65] width 69 height 8
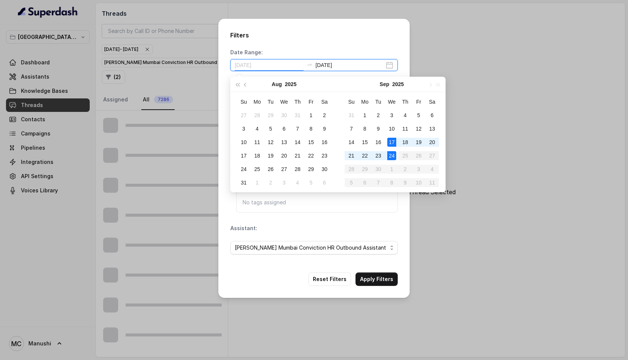
type input "[DATE]"
click at [392, 154] on div "24" at bounding box center [391, 155] width 9 height 9
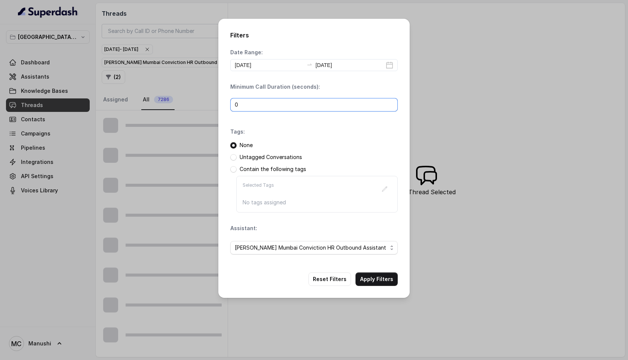
click at [276, 104] on input "0" at bounding box center [313, 104] width 167 height 13
click at [243, 145] on p "None" at bounding box center [246, 144] width 13 height 7
click at [280, 249] on span "[PERSON_NAME] Mumbai Conviction HR Outbound Assistant" at bounding box center [311, 247] width 152 height 9
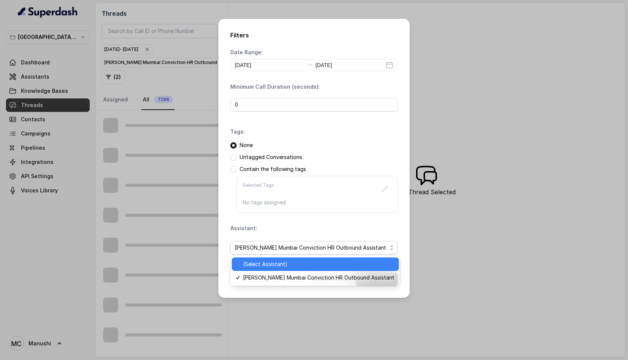
click at [271, 264] on span "(Select Assistant)" at bounding box center [318, 263] width 151 height 9
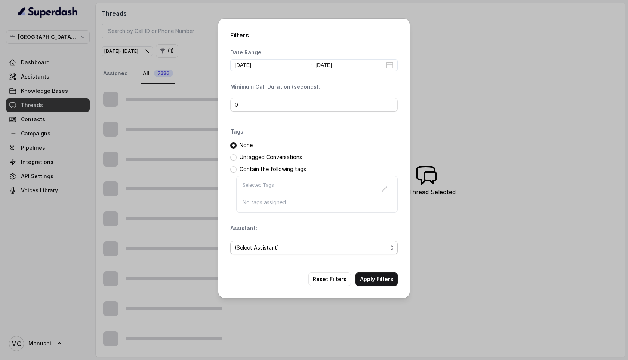
click at [283, 249] on span "(Select Assistant)" at bounding box center [311, 247] width 152 height 9
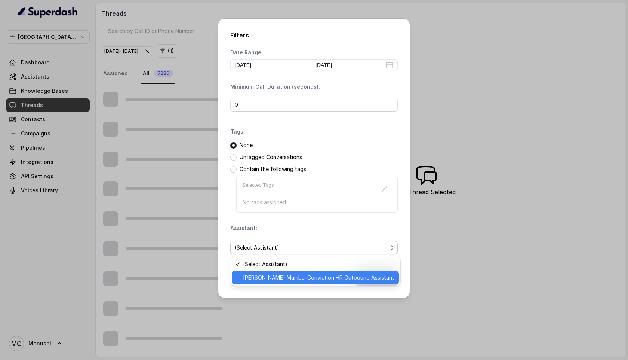
click at [280, 281] on span "[PERSON_NAME] Mumbai Conviction HR Outbound Assistant" at bounding box center [318, 277] width 151 height 9
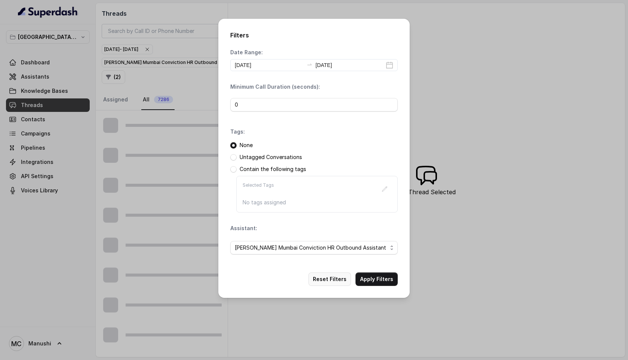
click at [329, 280] on button "Reset Filters" at bounding box center [329, 278] width 43 height 13
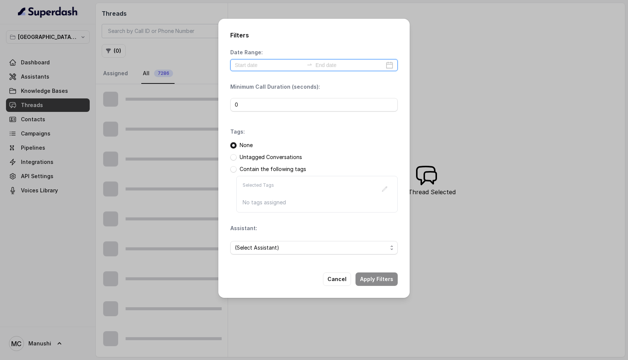
click at [266, 67] on input at bounding box center [269, 65] width 69 height 8
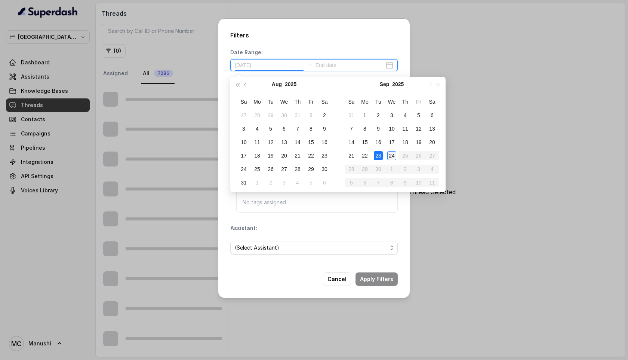
type input "[DATE]"
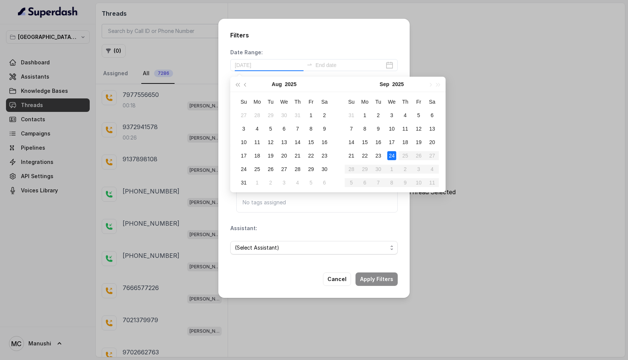
click at [390, 154] on div "24" at bounding box center [391, 155] width 9 height 9
type input "[DATE]"
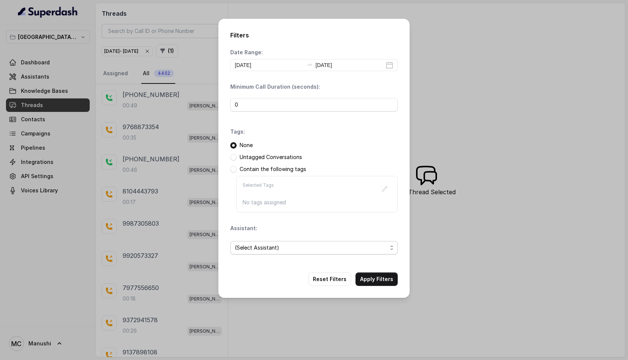
click at [260, 244] on span "(Select Assistant)" at bounding box center [311, 247] width 152 height 9
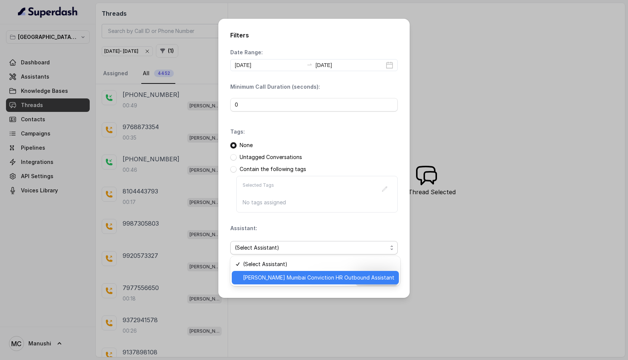
click at [265, 274] on span "[PERSON_NAME] Mumbai Conviction HR Outbound Assistant" at bounding box center [318, 277] width 151 height 9
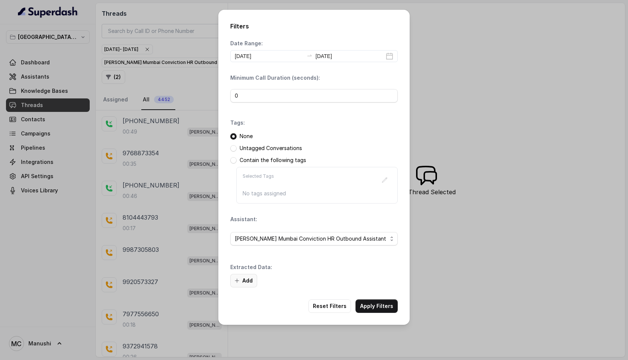
click at [241, 281] on button "Add" at bounding box center [243, 280] width 27 height 13
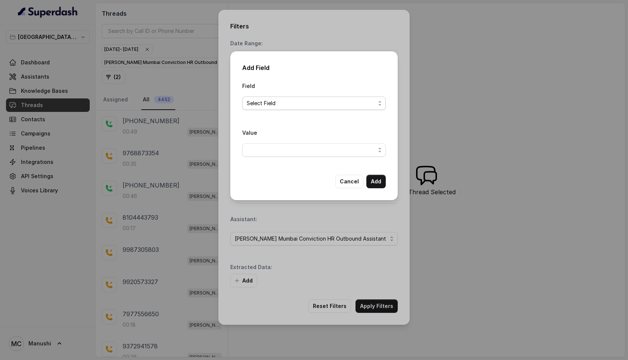
click at [289, 104] on span "Select Field" at bounding box center [311, 103] width 129 height 9
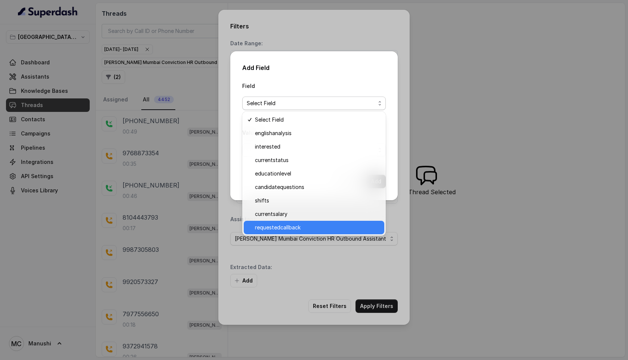
click at [280, 224] on span "requestedcallback" at bounding box center [317, 227] width 125 height 9
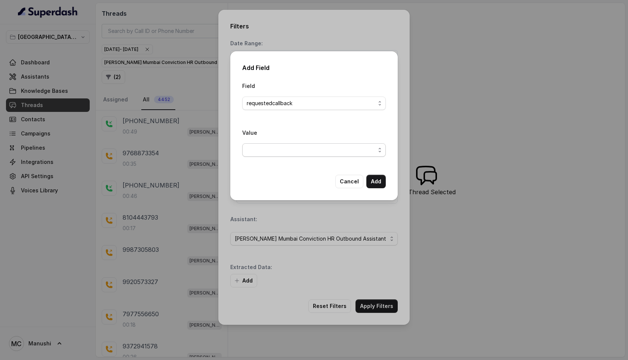
click at [297, 146] on span "button" at bounding box center [314, 149] width 144 height 13
click at [283, 178] on span "Yes" at bounding box center [317, 179] width 125 height 9
click at [378, 179] on button "Add" at bounding box center [375, 181] width 19 height 13
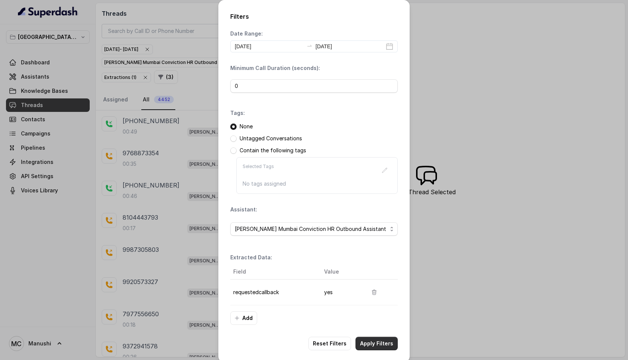
click at [377, 342] on button "Apply Filters" at bounding box center [376, 342] width 42 height 13
